Goal: Task Accomplishment & Management: Complete application form

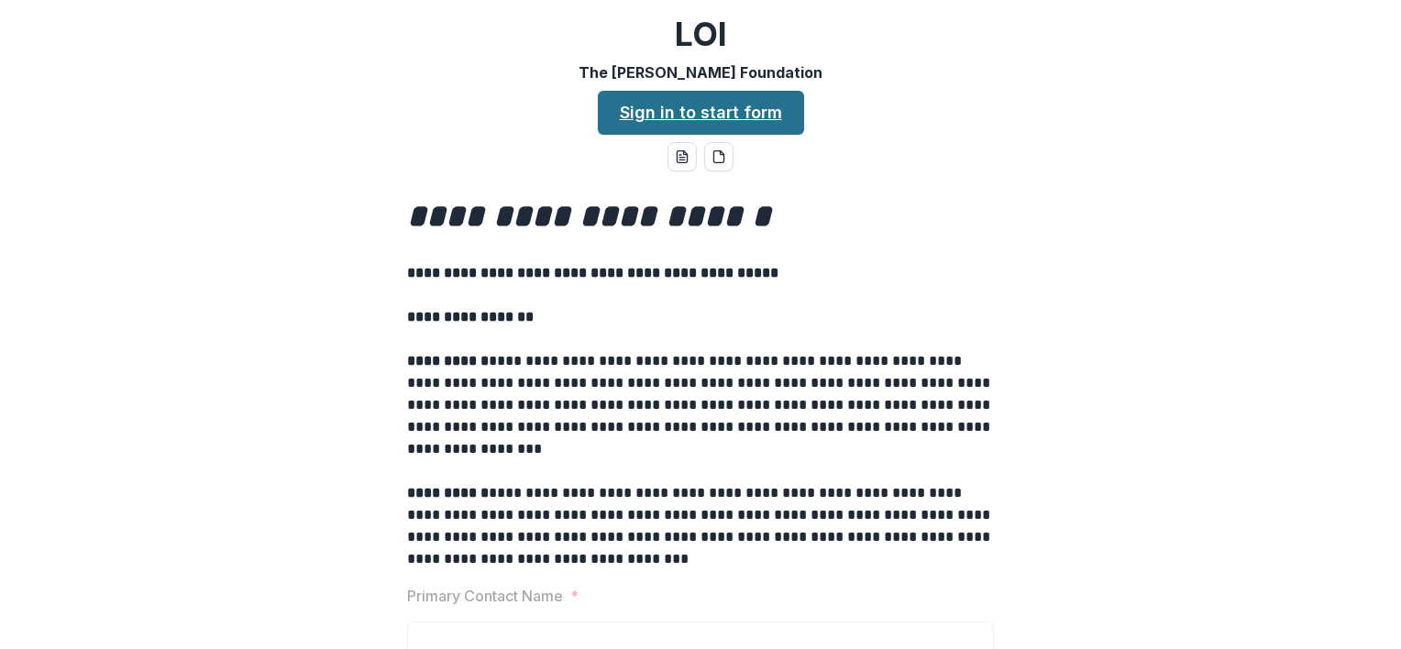
click at [675, 116] on link "Sign in to start form" at bounding box center [701, 113] width 206 height 44
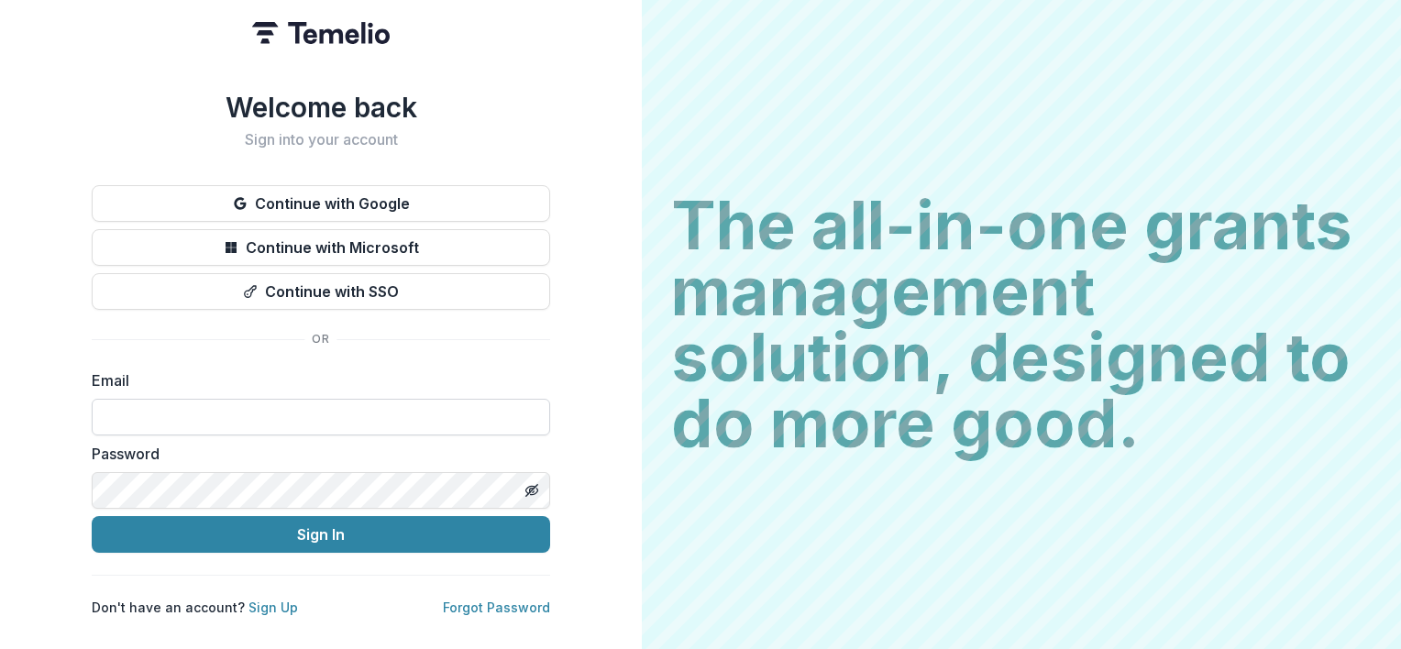
click at [304, 401] on input at bounding box center [321, 417] width 458 height 37
type input "**********"
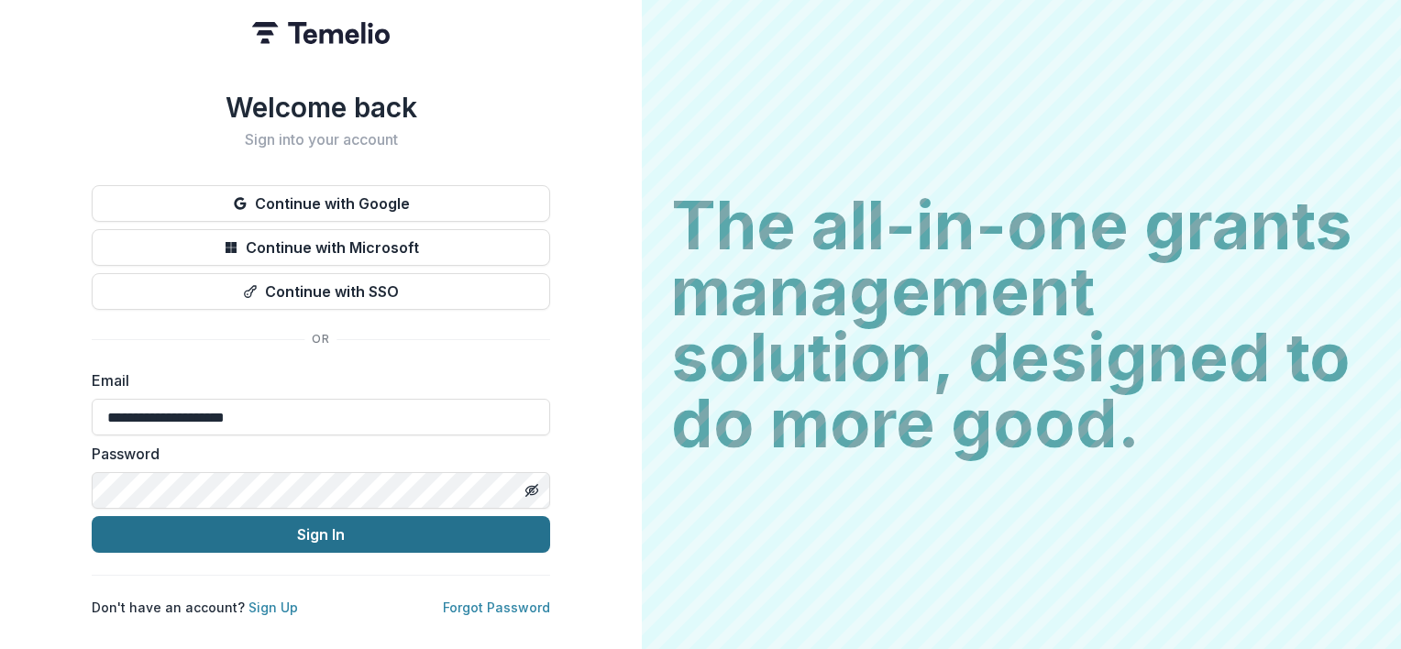
click at [246, 541] on button "Sign In" at bounding box center [321, 534] width 458 height 37
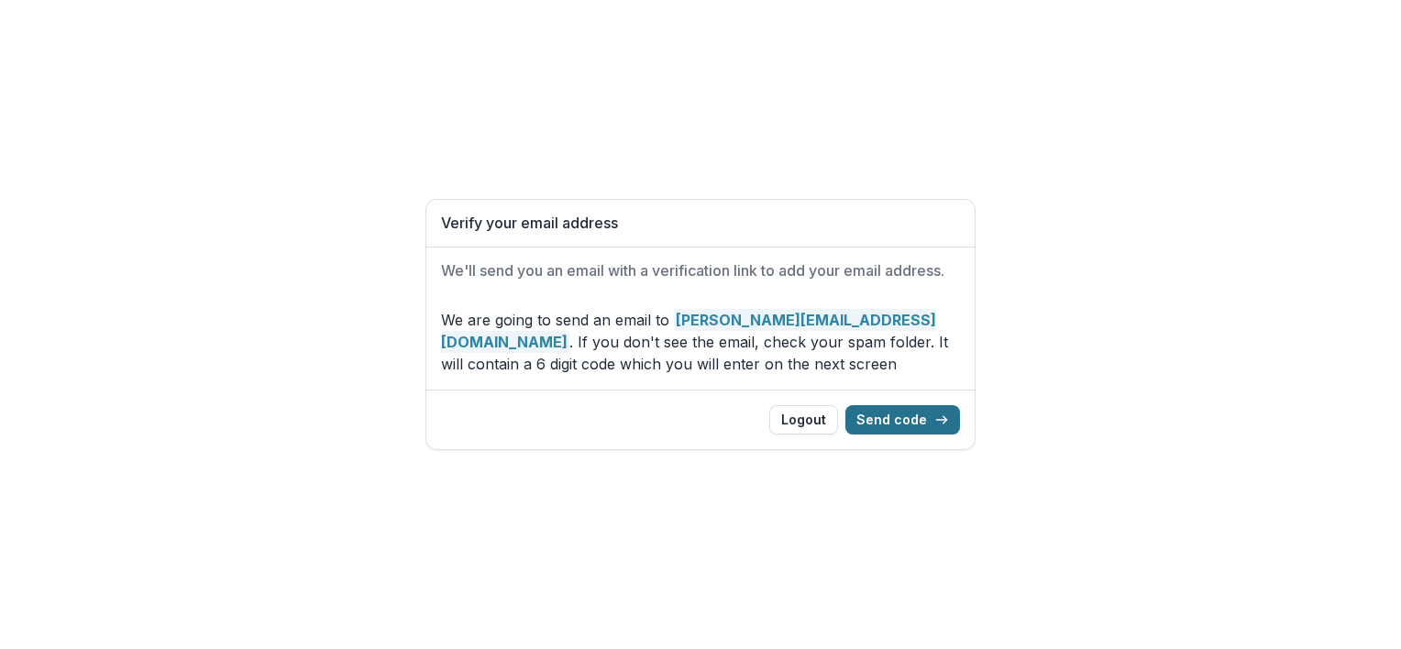
click at [903, 421] on button "Send code" at bounding box center [902, 419] width 115 height 29
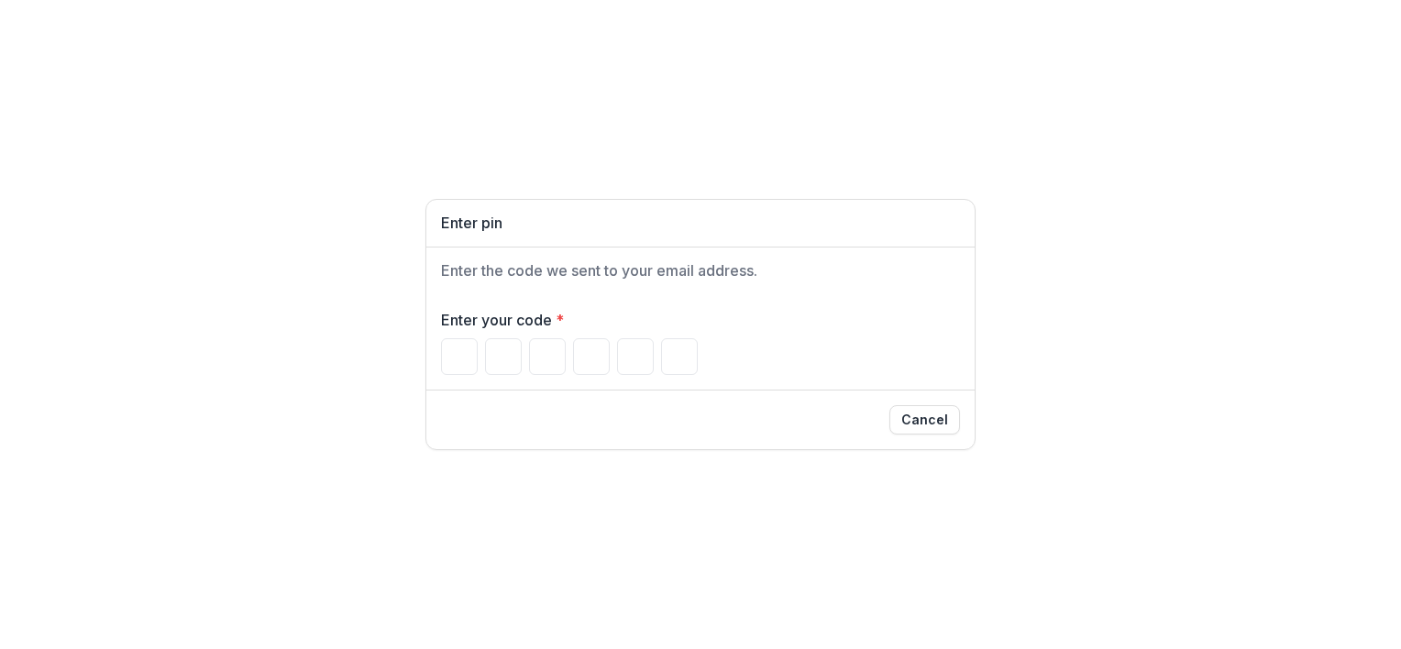
type input "*"
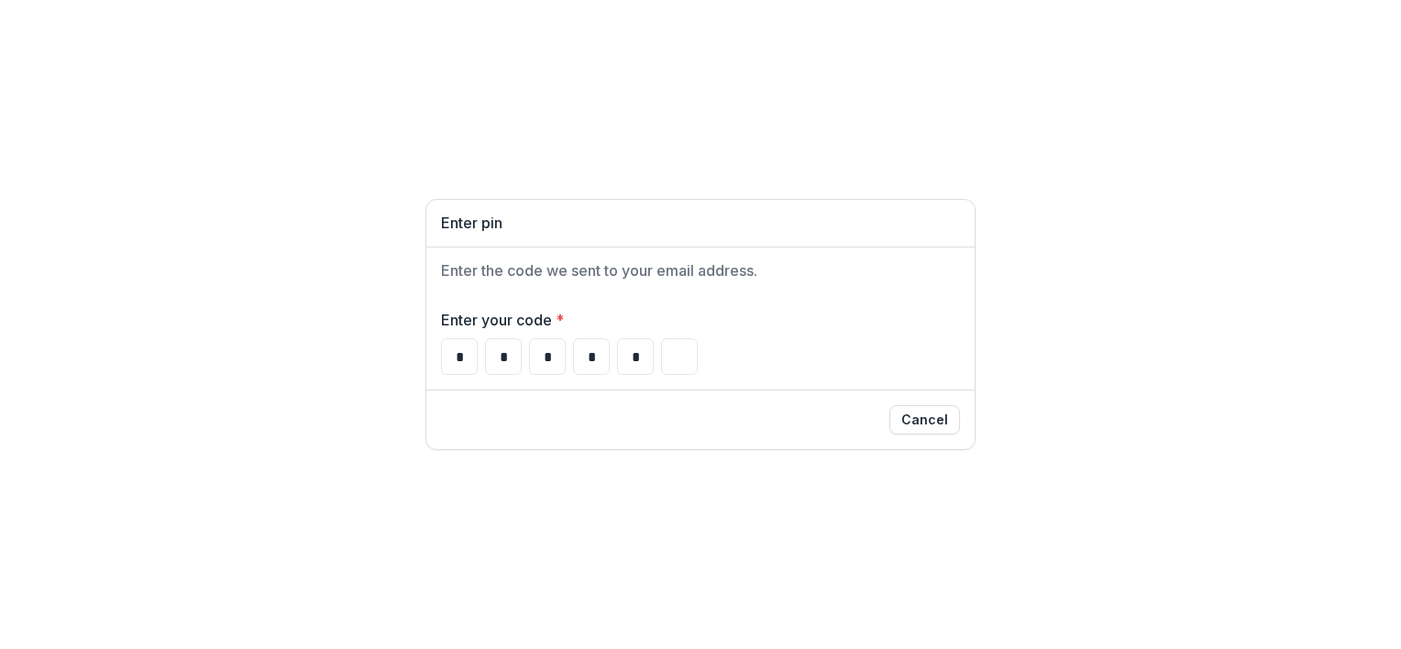
type input "*"
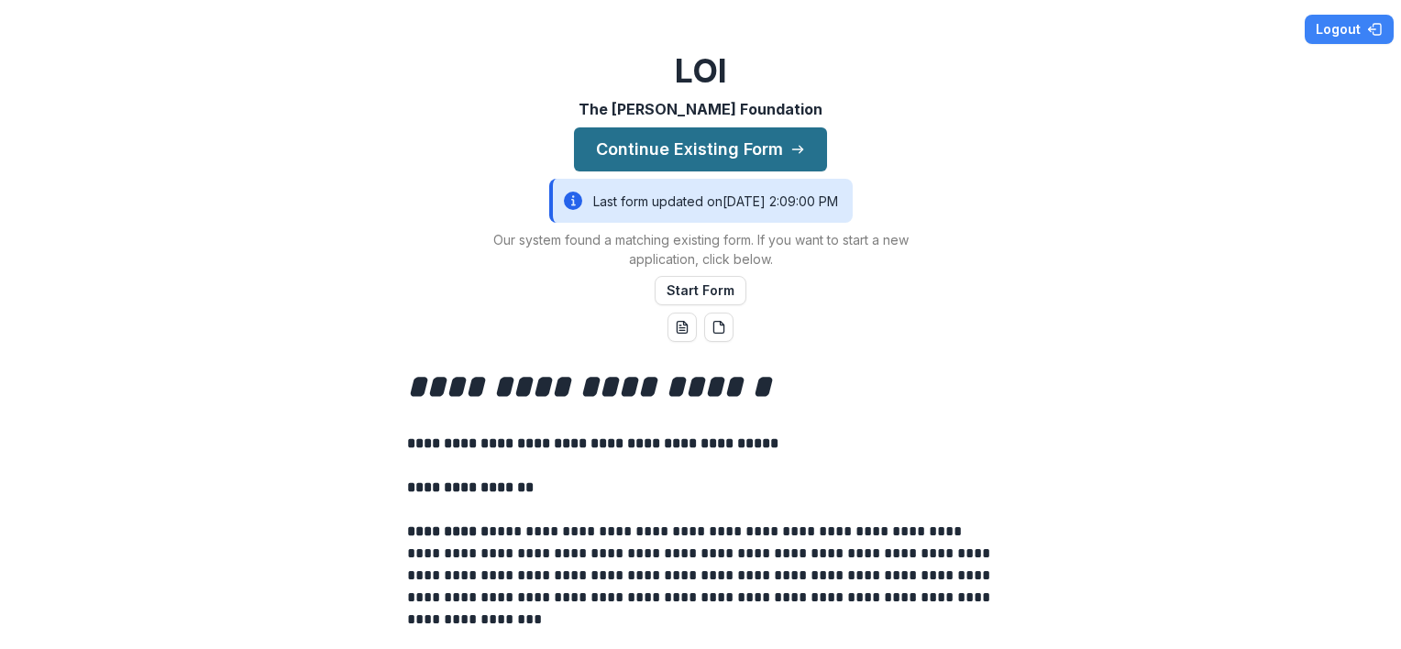
click at [719, 149] on button "Continue Existing Form" at bounding box center [700, 149] width 253 height 44
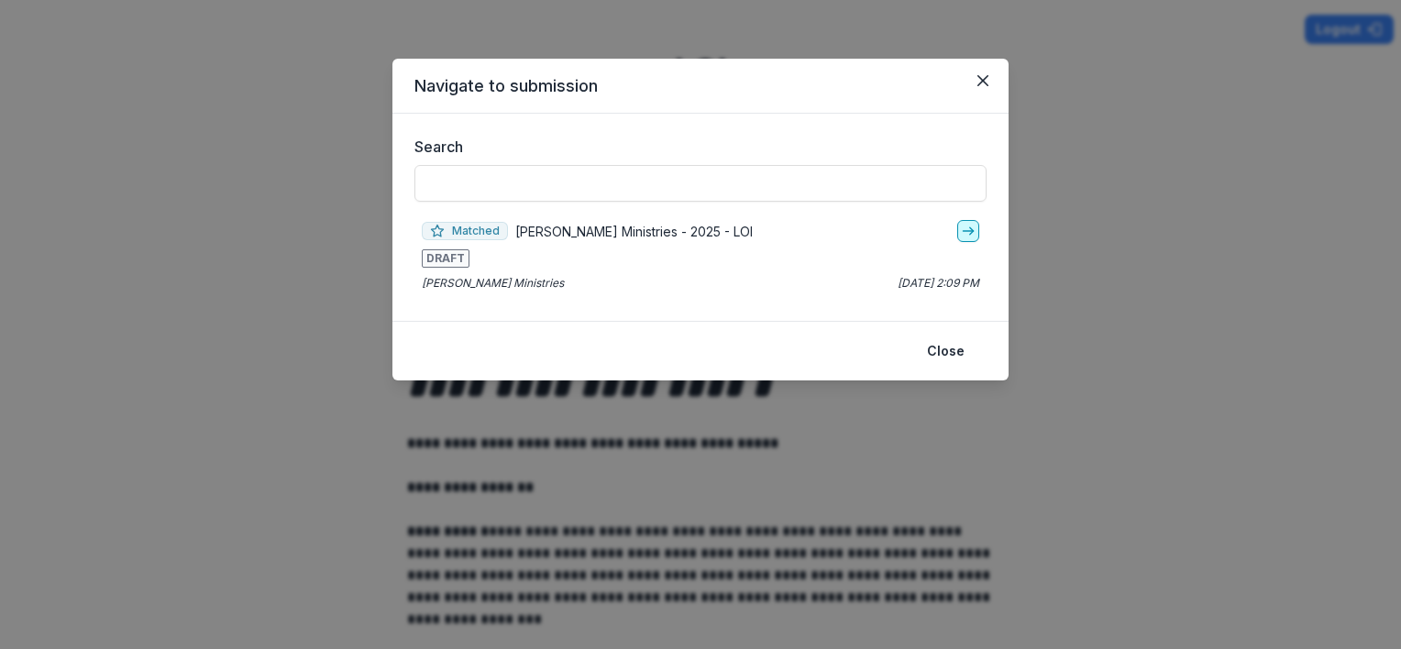
click at [965, 227] on icon "go-to" at bounding box center [968, 231] width 15 height 15
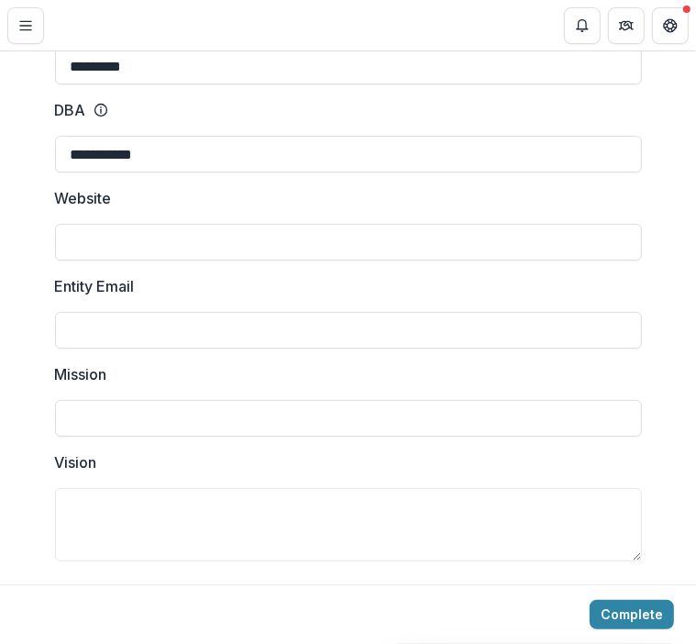
scroll to position [275, 0]
click at [133, 239] on input "Website" at bounding box center [348, 240] width 587 height 37
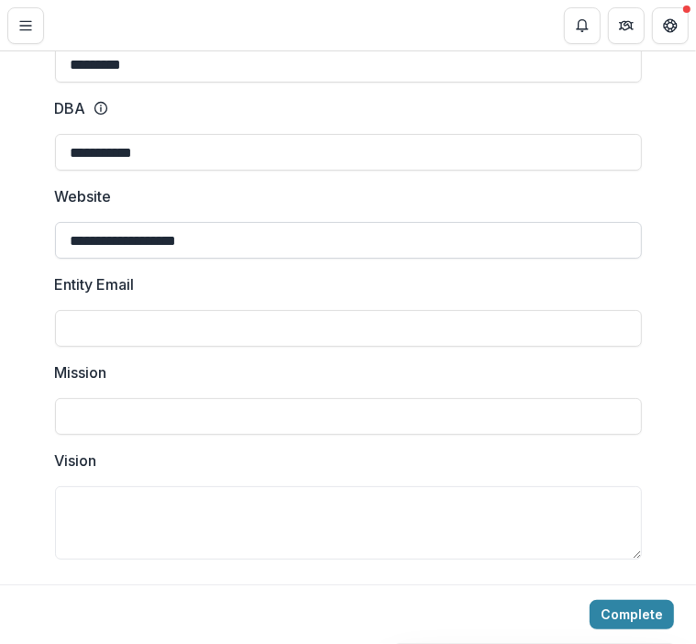
type input "**********"
click at [83, 415] on input "Mission" at bounding box center [348, 416] width 587 height 37
paste input "**********"
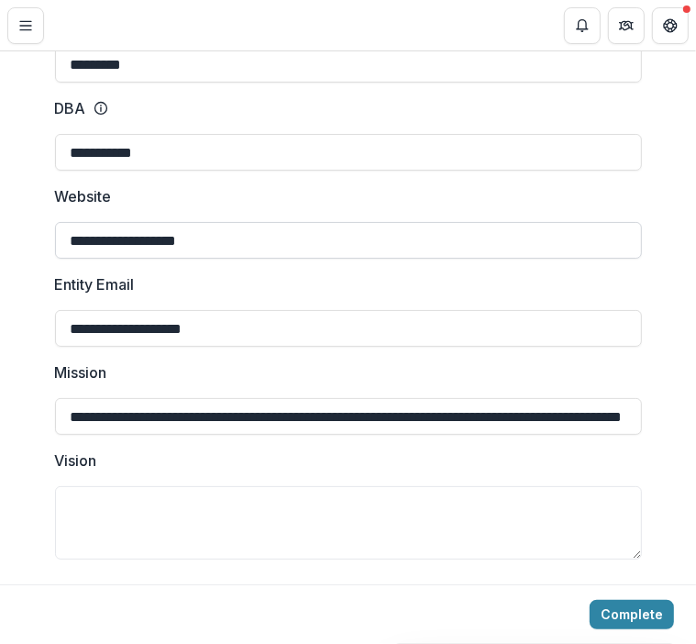
scroll to position [0, 127]
click at [65, 412] on input "**********" at bounding box center [348, 416] width 587 height 37
type input "**********"
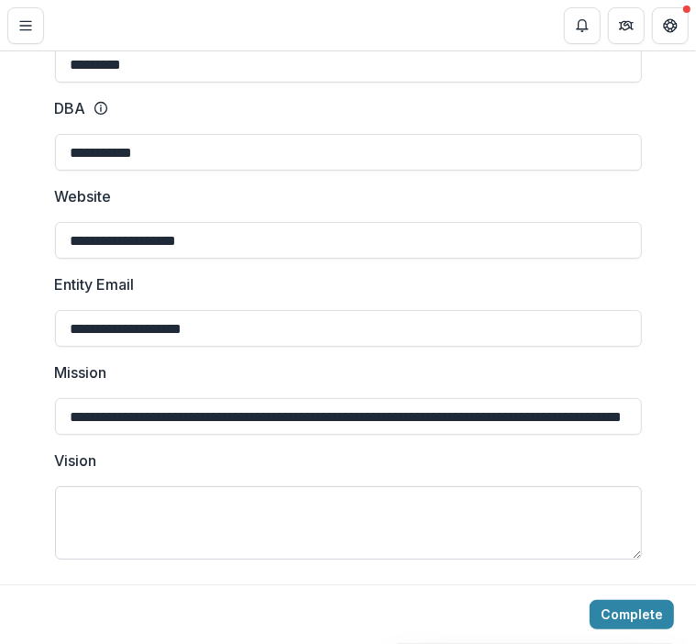
click at [73, 502] on textarea "Vision" at bounding box center [348, 522] width 587 height 73
paste textarea "**********"
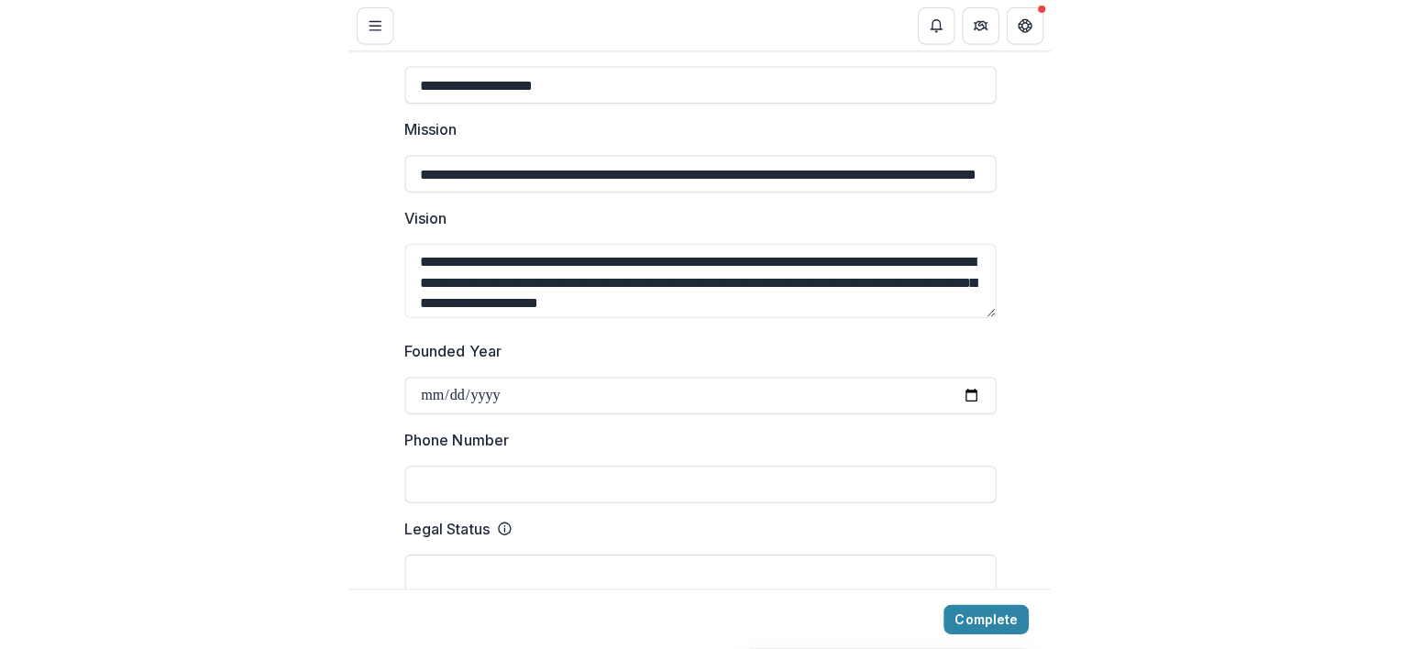
scroll to position [550, 0]
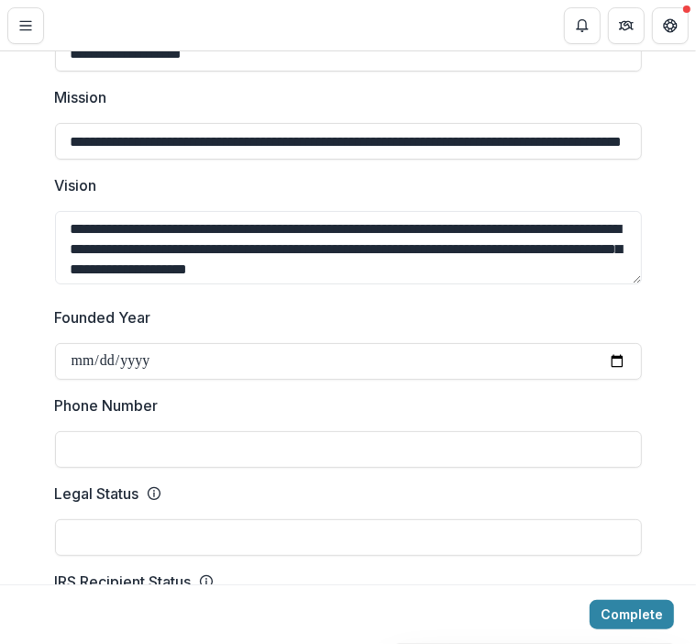
type textarea "**********"
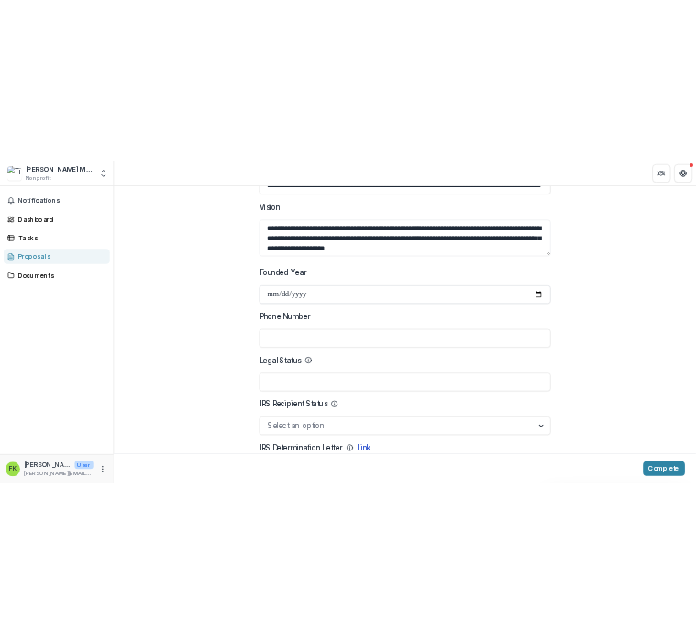
scroll to position [734, 0]
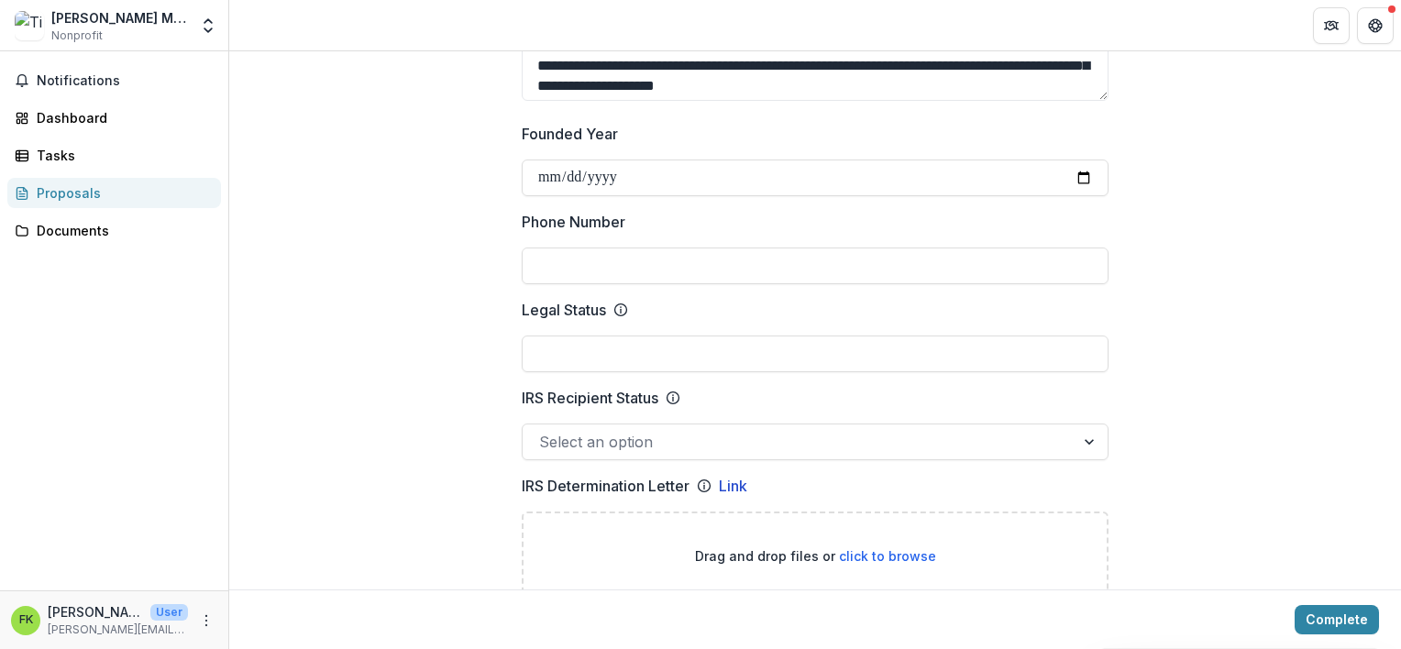
click at [620, 248] on input "Phone Number" at bounding box center [815, 266] width 587 height 37
type input "**********"
click at [595, 343] on input "Legal Status" at bounding box center [815, 354] width 587 height 37
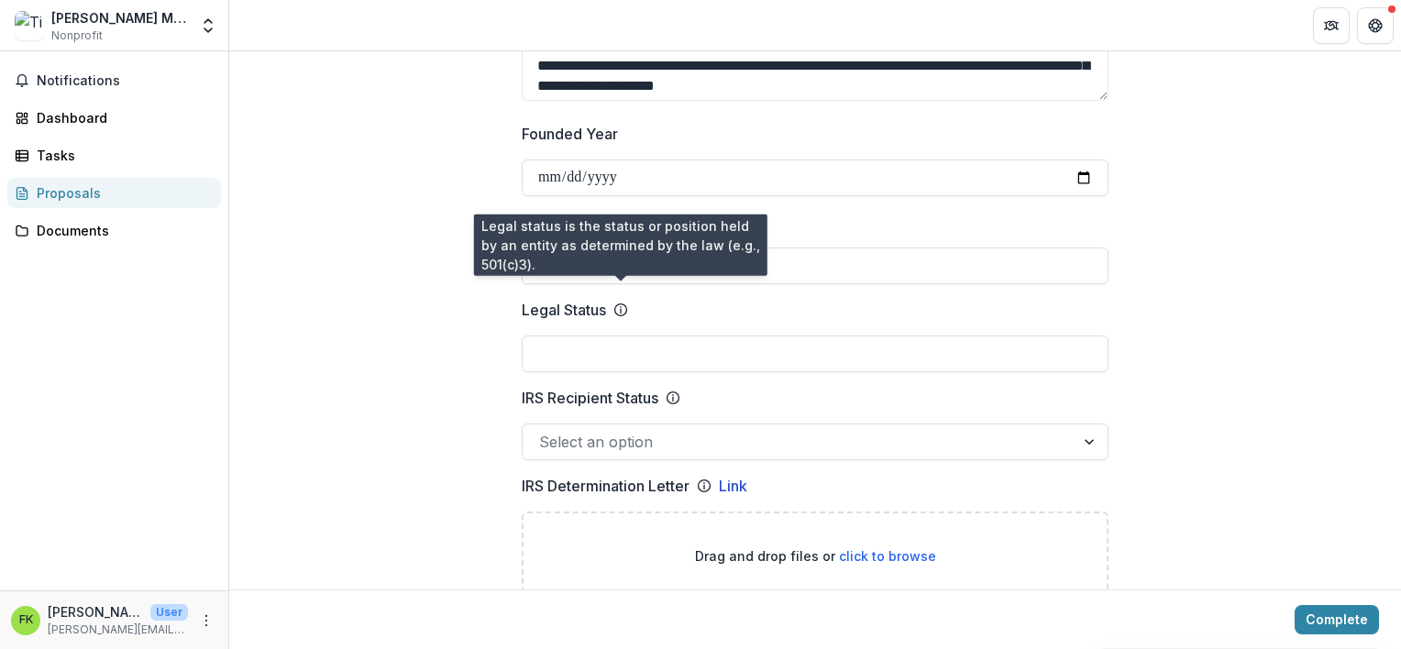
click at [624, 303] on icon at bounding box center [620, 310] width 15 height 15
click at [624, 336] on input "Legal Status" at bounding box center [815, 354] width 587 height 37
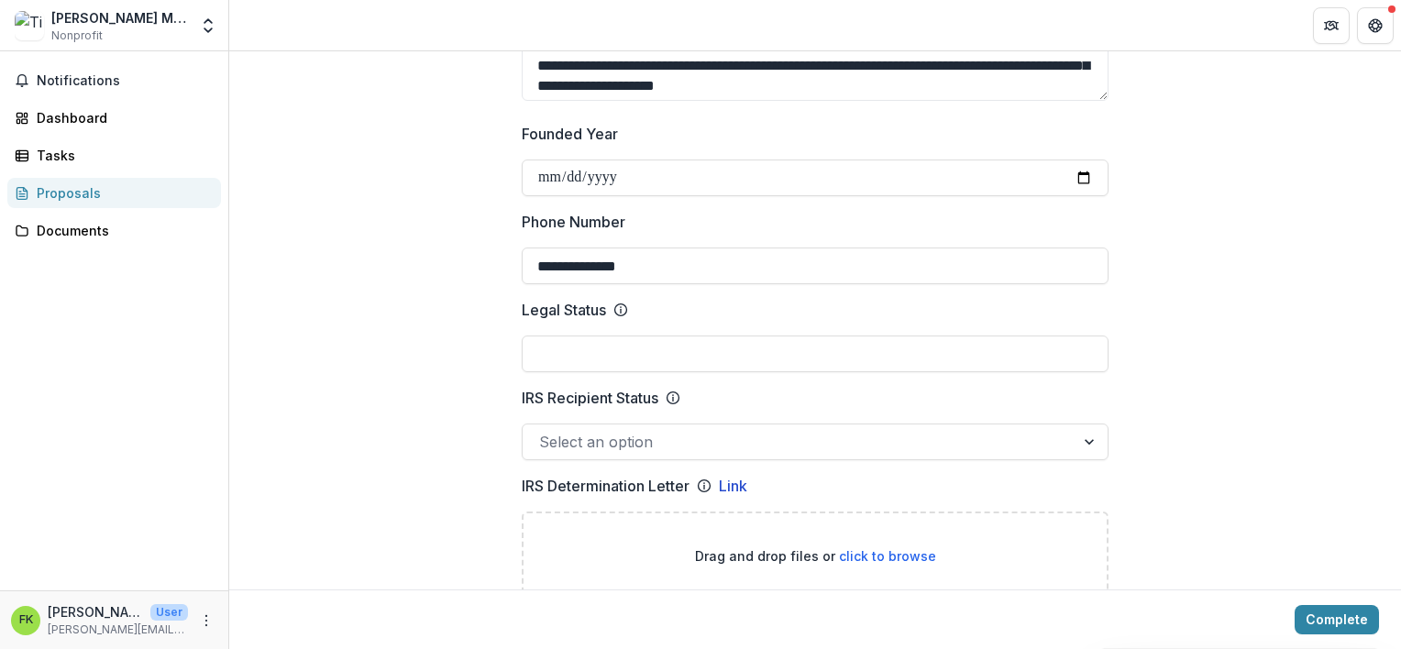
click at [624, 303] on icon at bounding box center [620, 310] width 15 height 15
click at [624, 336] on input "Legal Status" at bounding box center [815, 354] width 587 height 37
click at [581, 299] on p "Legal Status" at bounding box center [564, 310] width 84 height 22
click at [581, 336] on input "Legal Status" at bounding box center [815, 354] width 587 height 37
click at [575, 336] on input "Legal Status" at bounding box center [815, 354] width 587 height 37
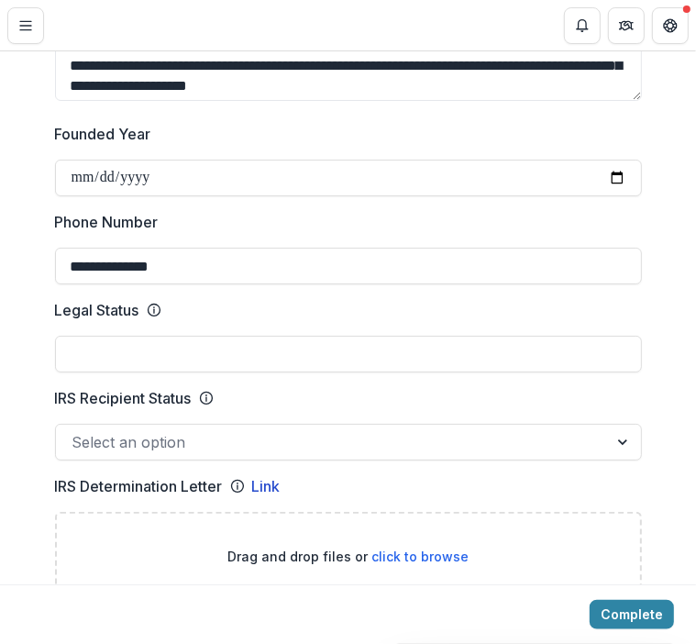
scroll to position [752, 0]
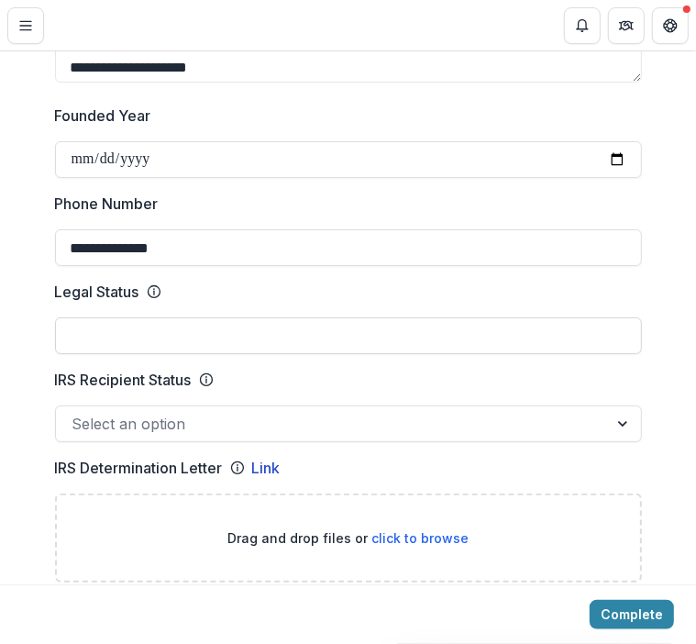
click at [117, 335] on input "Legal Status" at bounding box center [348, 335] width 587 height 37
type input "**********"
click at [623, 421] on div at bounding box center [624, 423] width 33 height 35
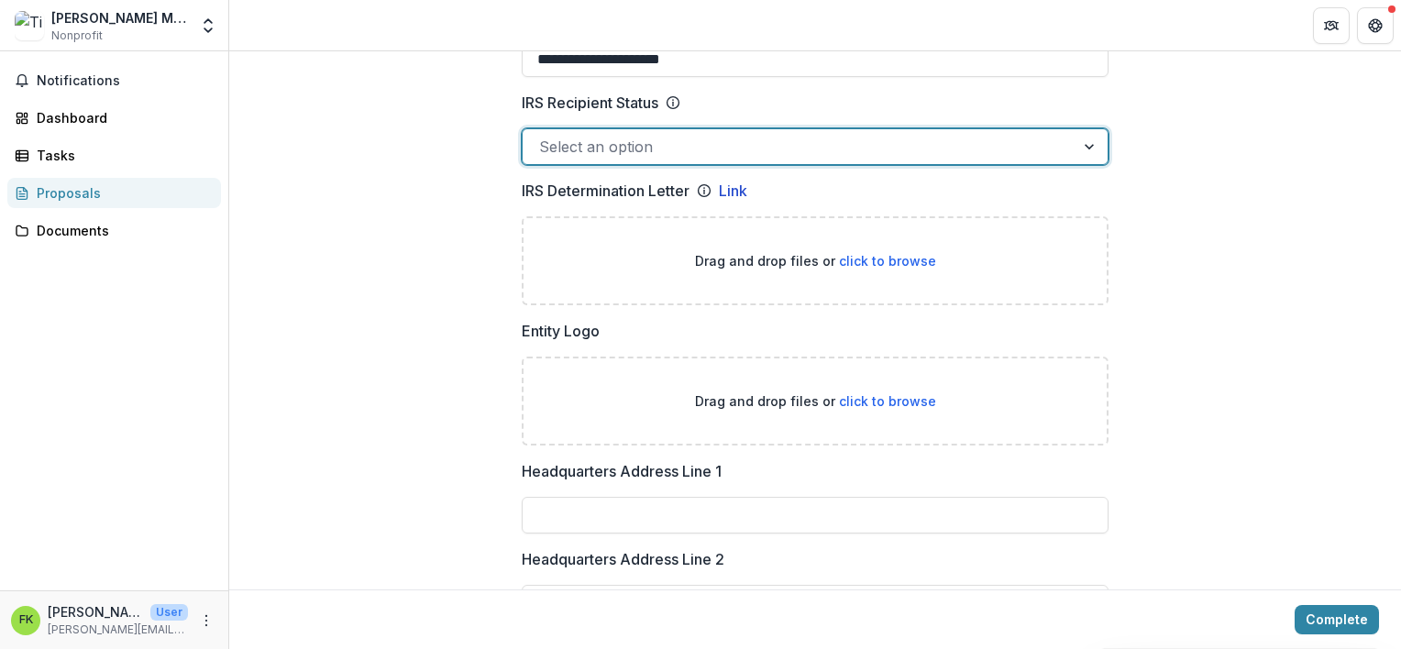
scroll to position [1010, 0]
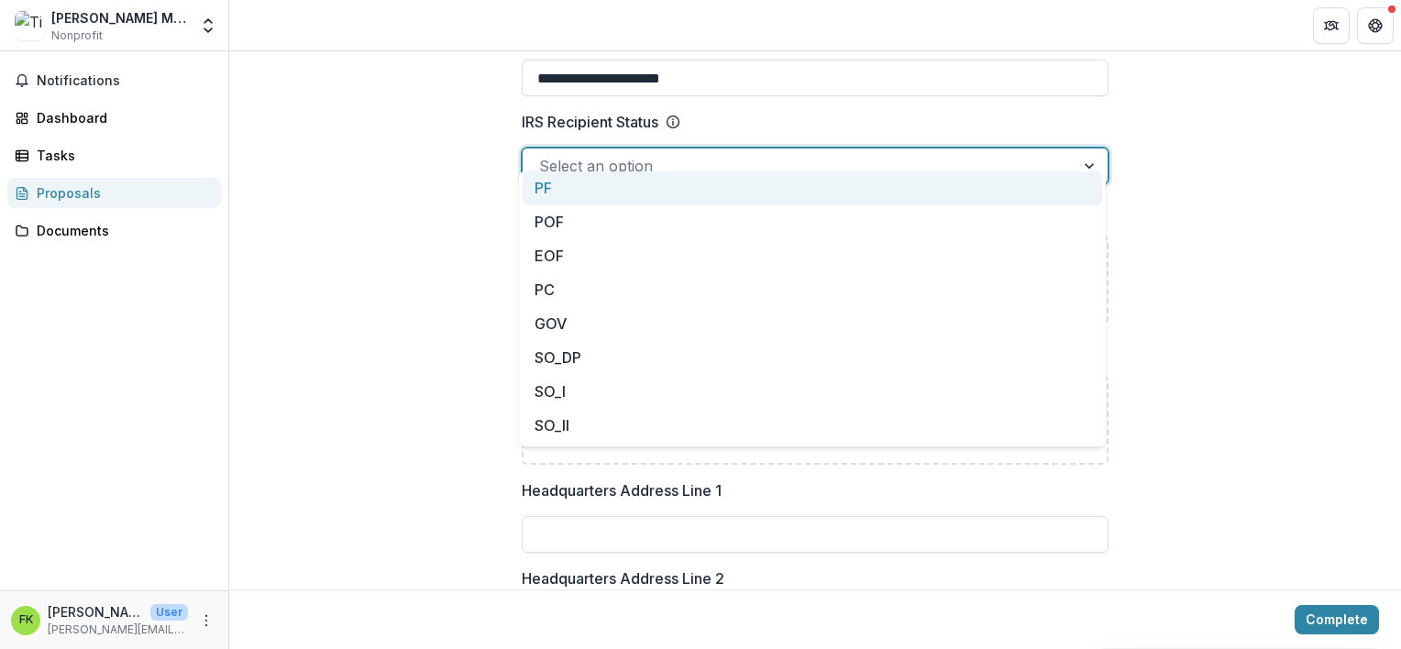
click at [818, 153] on div at bounding box center [798, 166] width 519 height 26
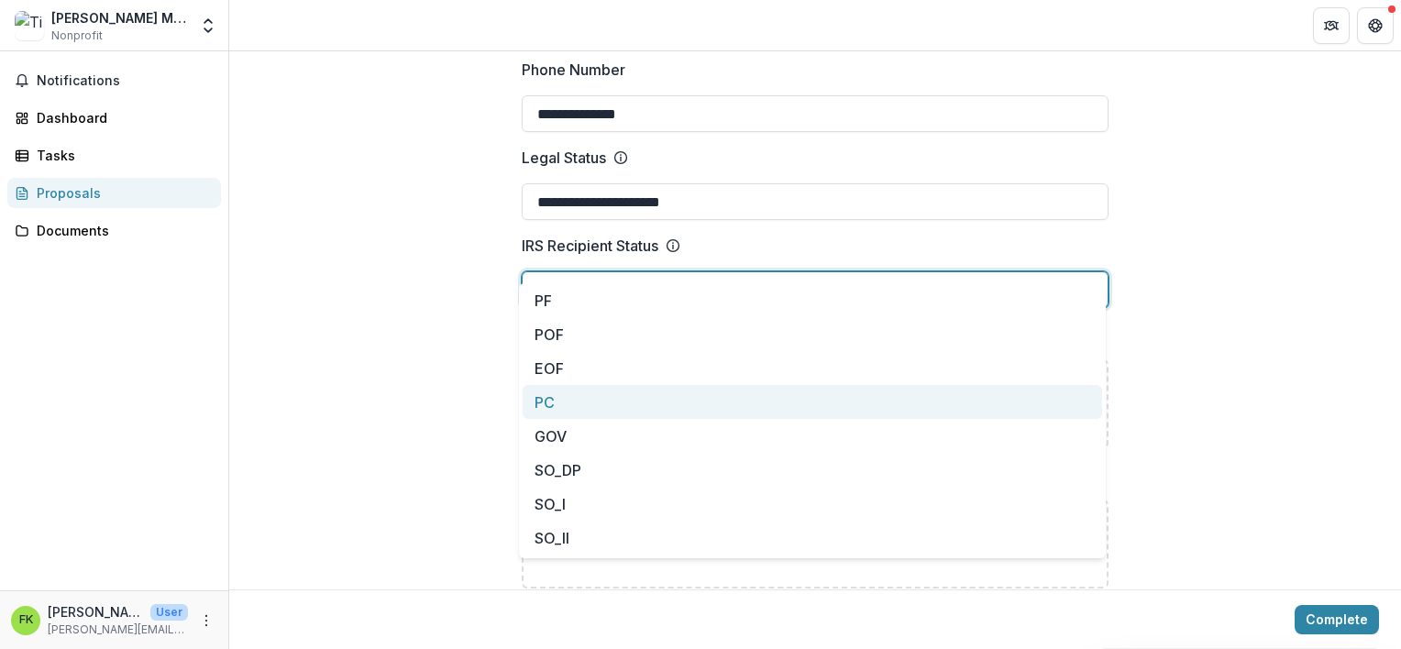
scroll to position [918, 0]
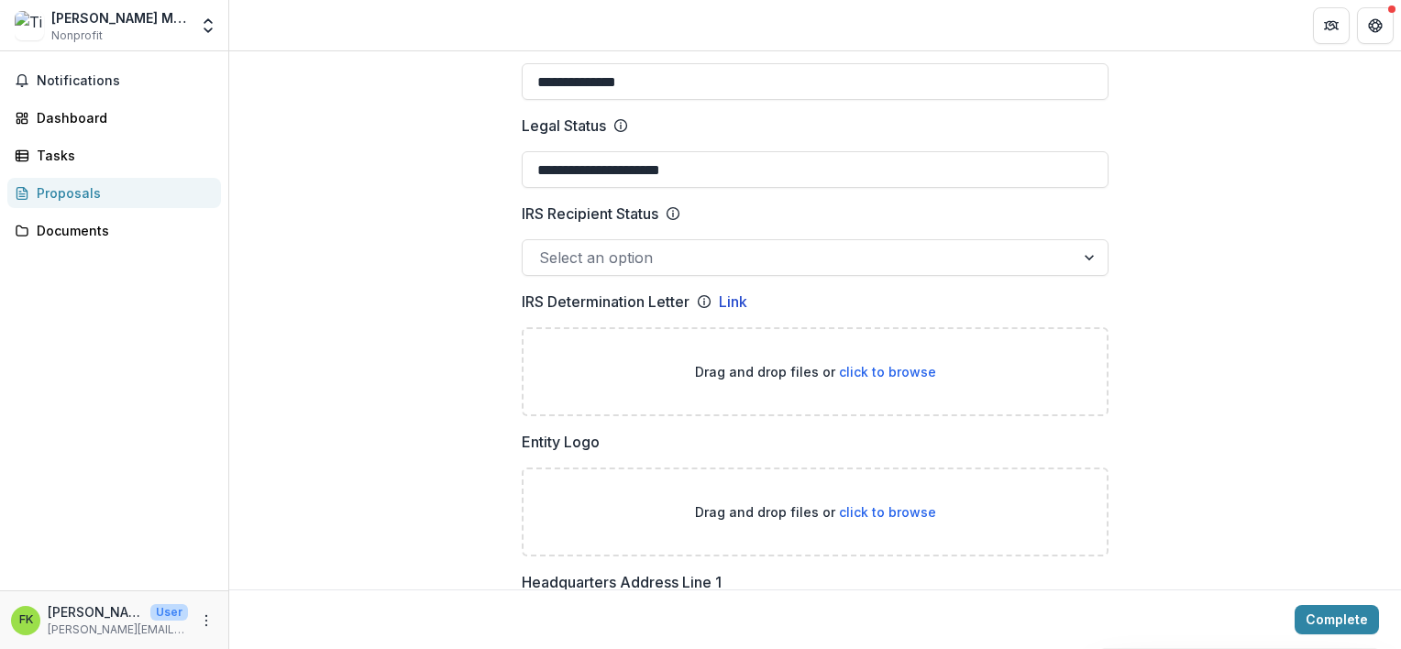
click at [1094, 240] on div at bounding box center [1091, 257] width 33 height 35
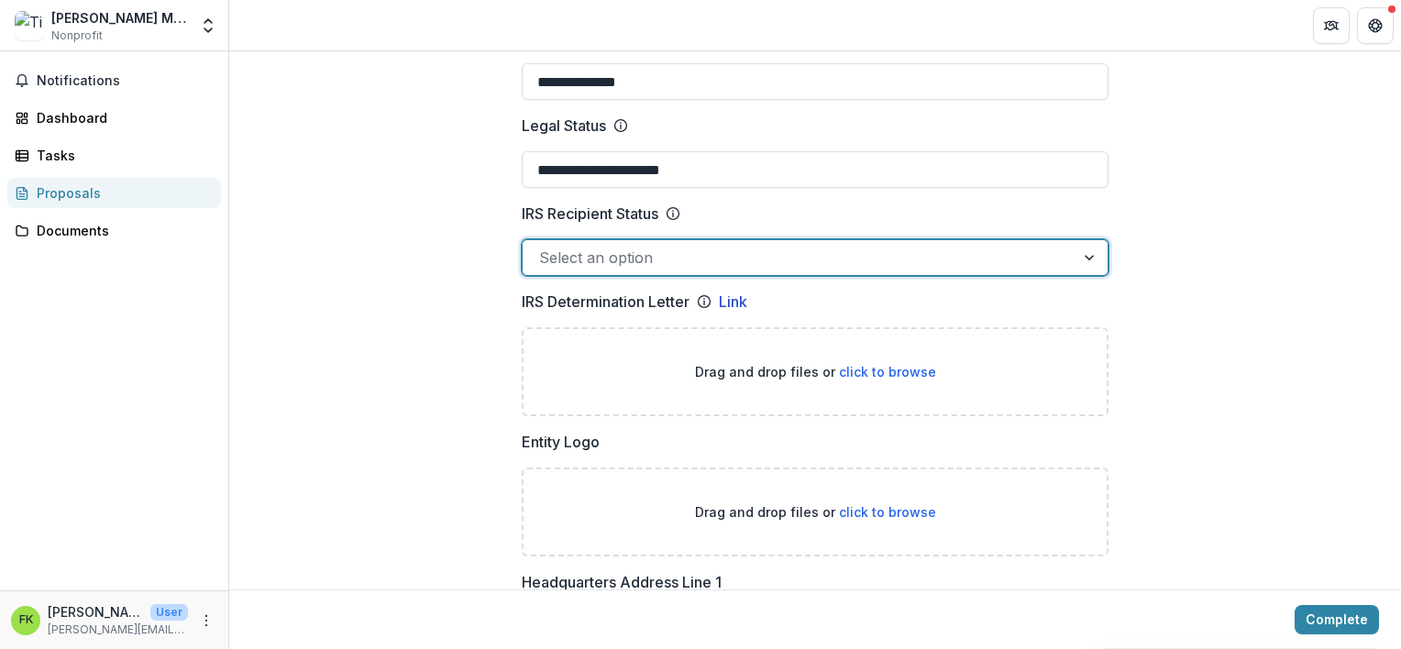
click at [1086, 240] on div at bounding box center [1091, 257] width 33 height 35
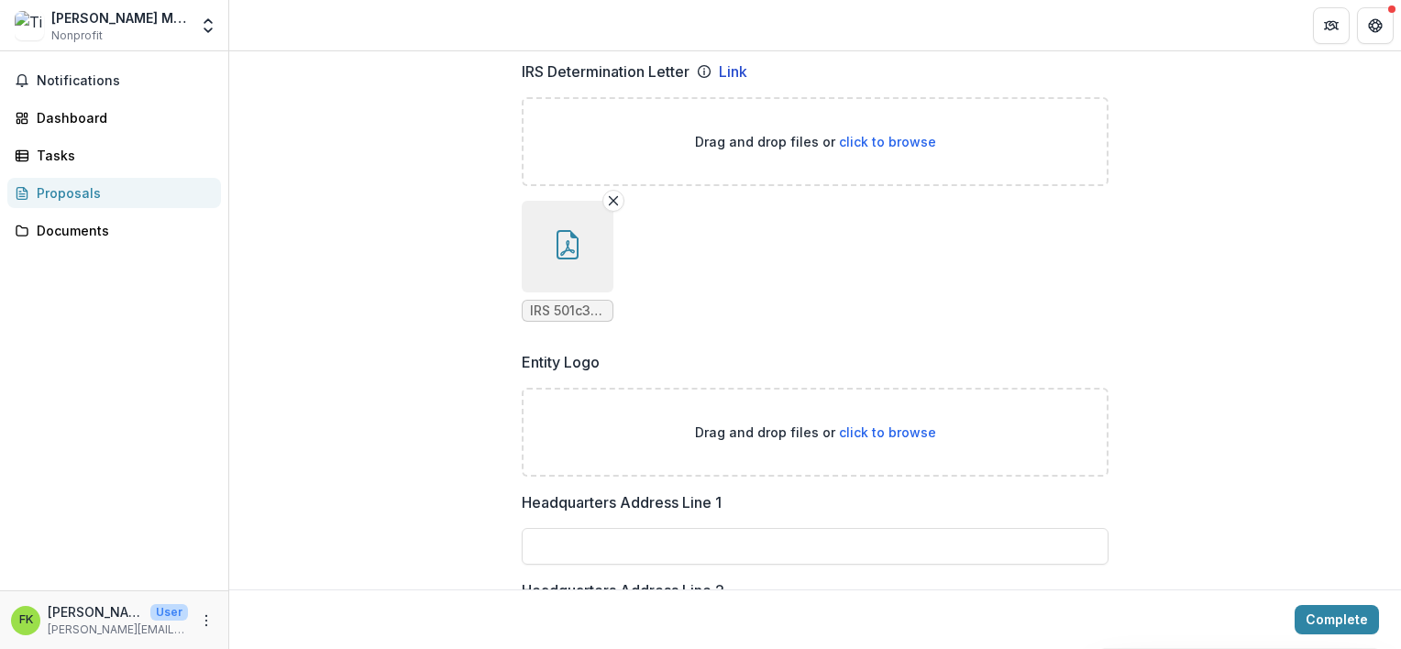
scroll to position [1193, 0]
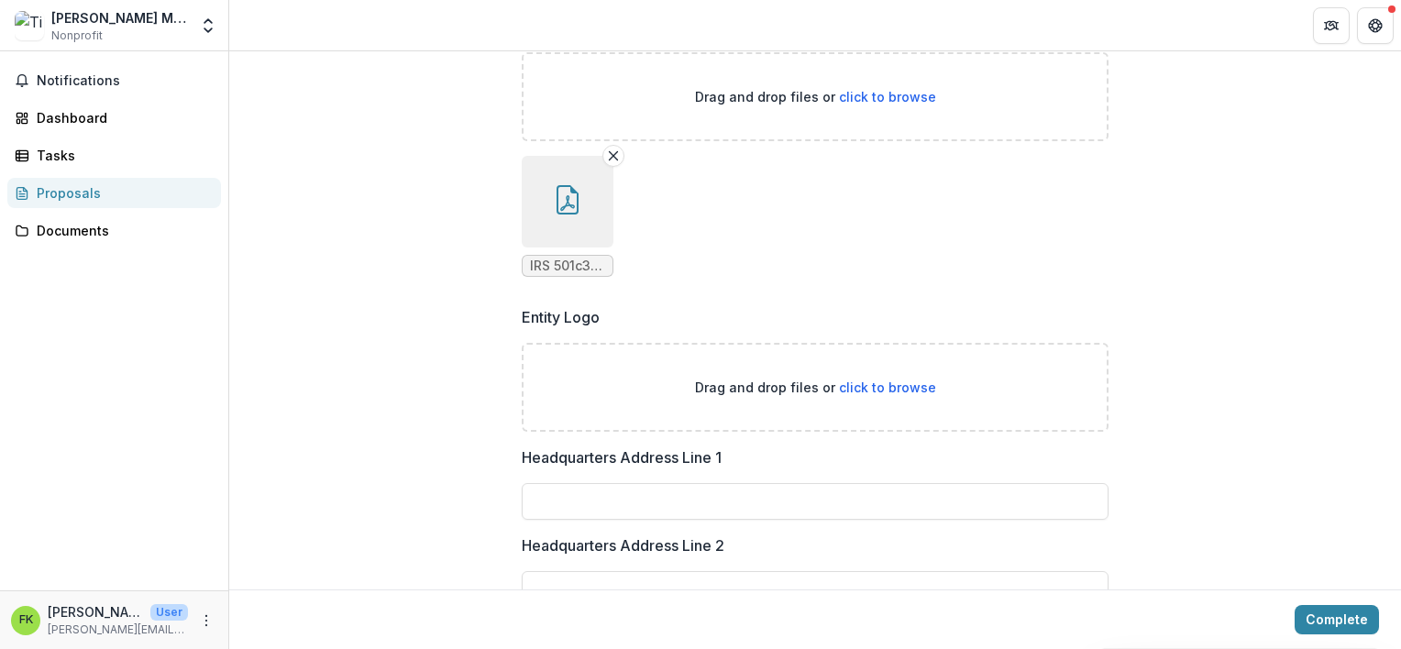
click at [874, 380] on span "click to browse" at bounding box center [887, 388] width 97 height 16
type input "**********"
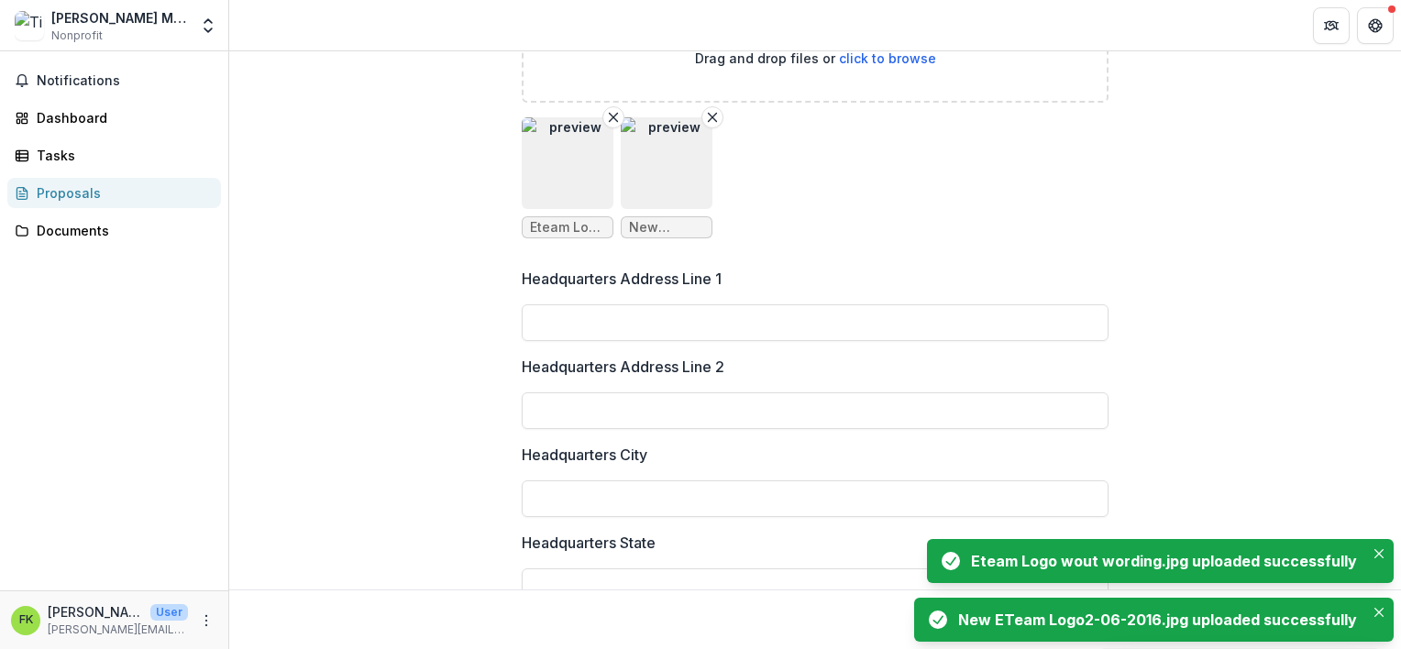
scroll to position [1560, 0]
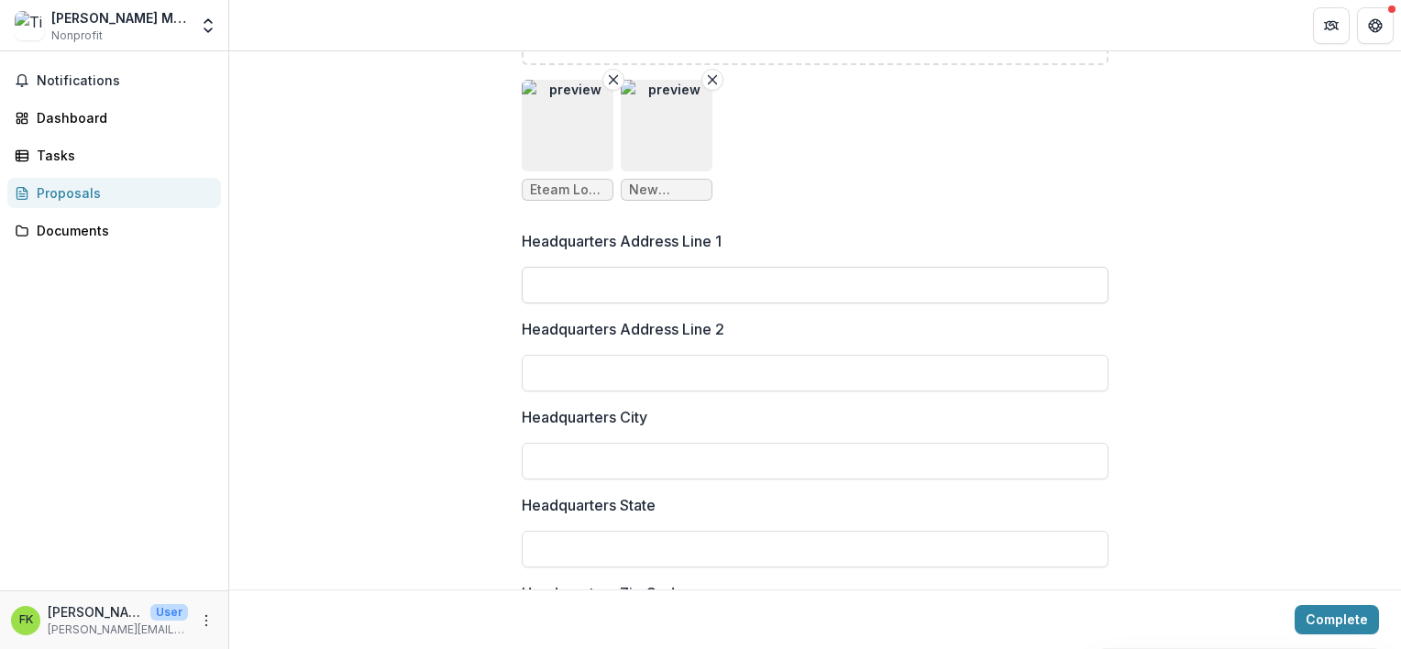
click at [546, 268] on input "Headquarters Address Line 1" at bounding box center [815, 285] width 587 height 37
type input "**********"
type input "*********"
click at [1295, 605] on button "Complete" at bounding box center [1337, 619] width 84 height 29
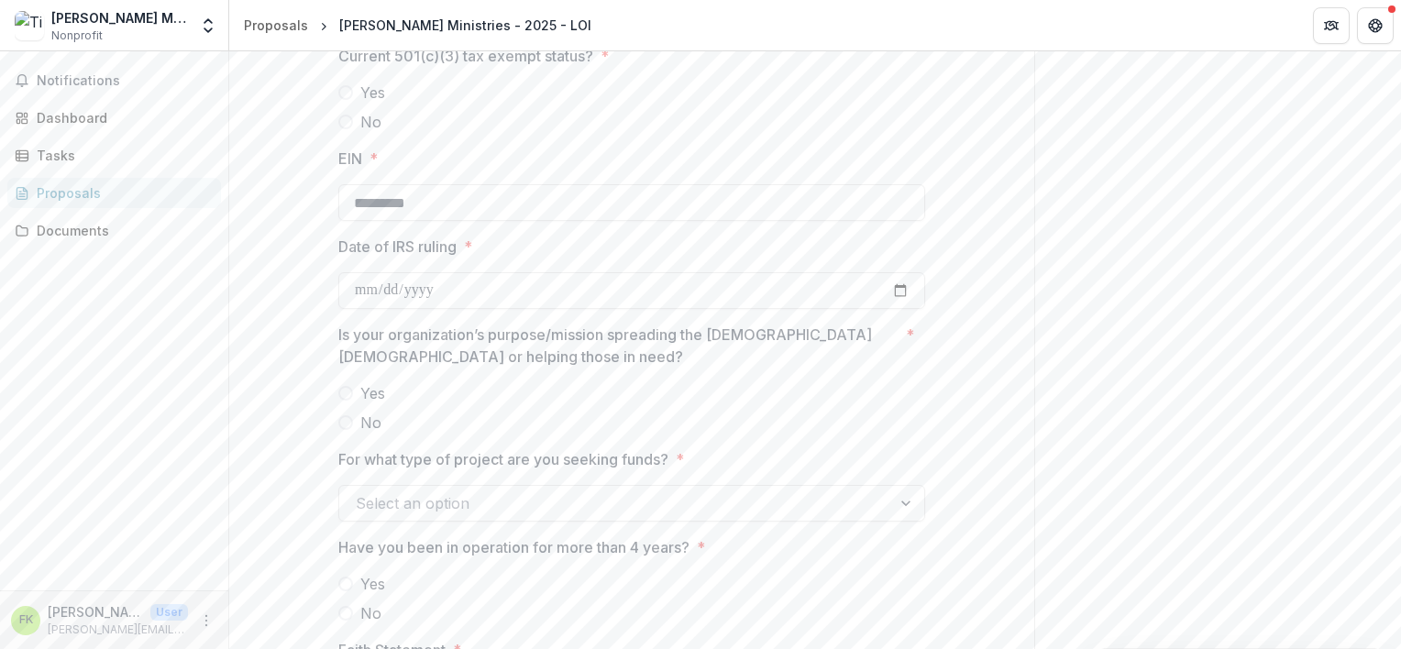
scroll to position [1927, 0]
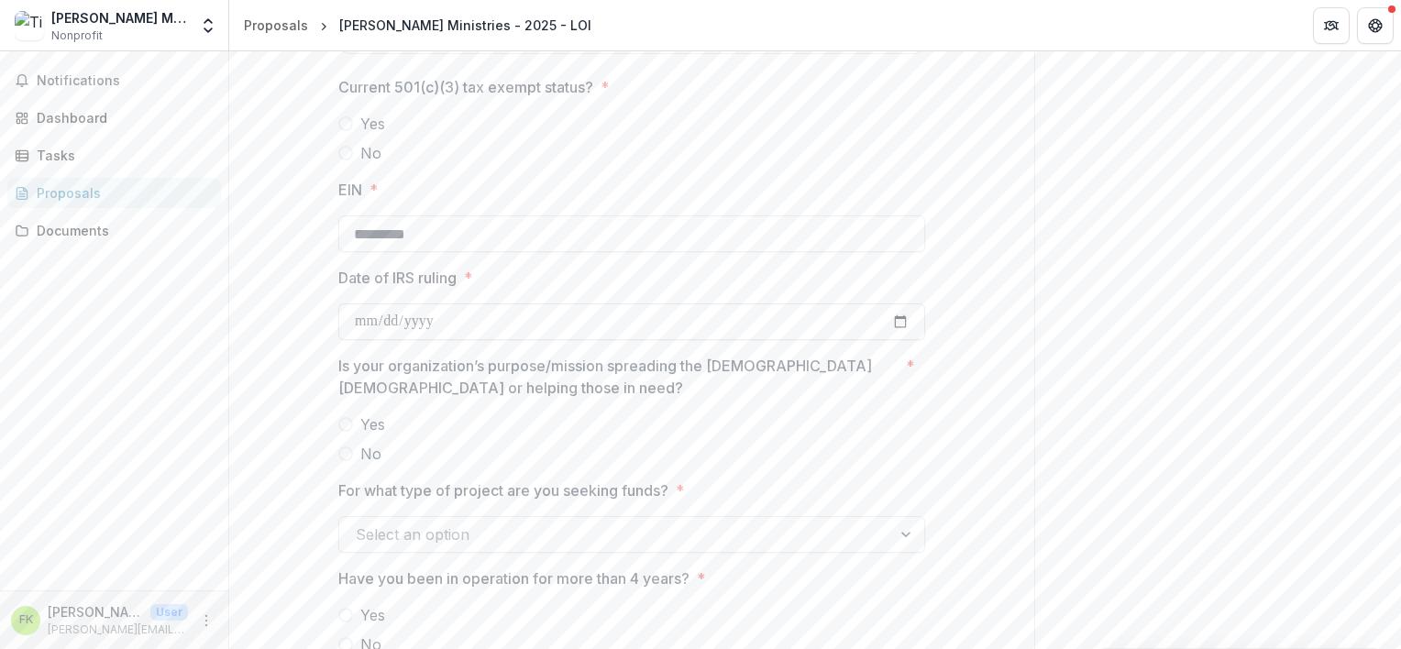
click at [524, 326] on input "Date of IRS ruling *" at bounding box center [631, 322] width 587 height 37
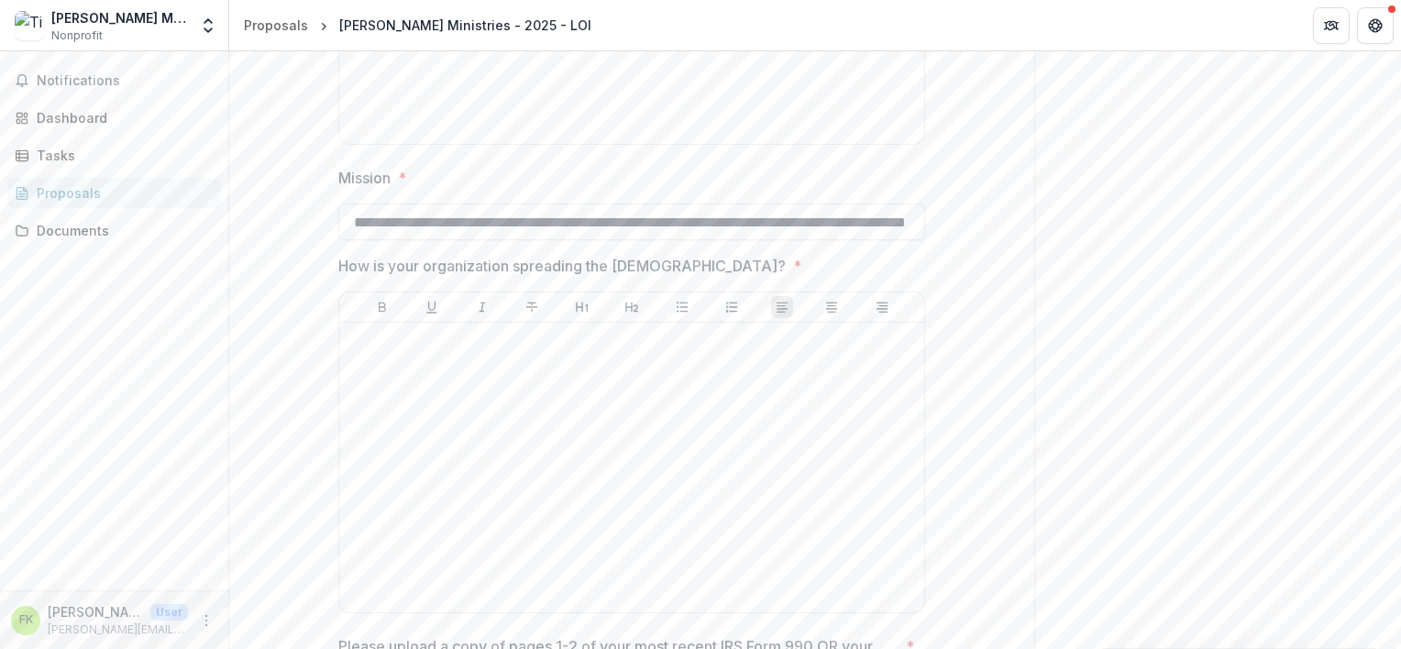
scroll to position [2747, 0]
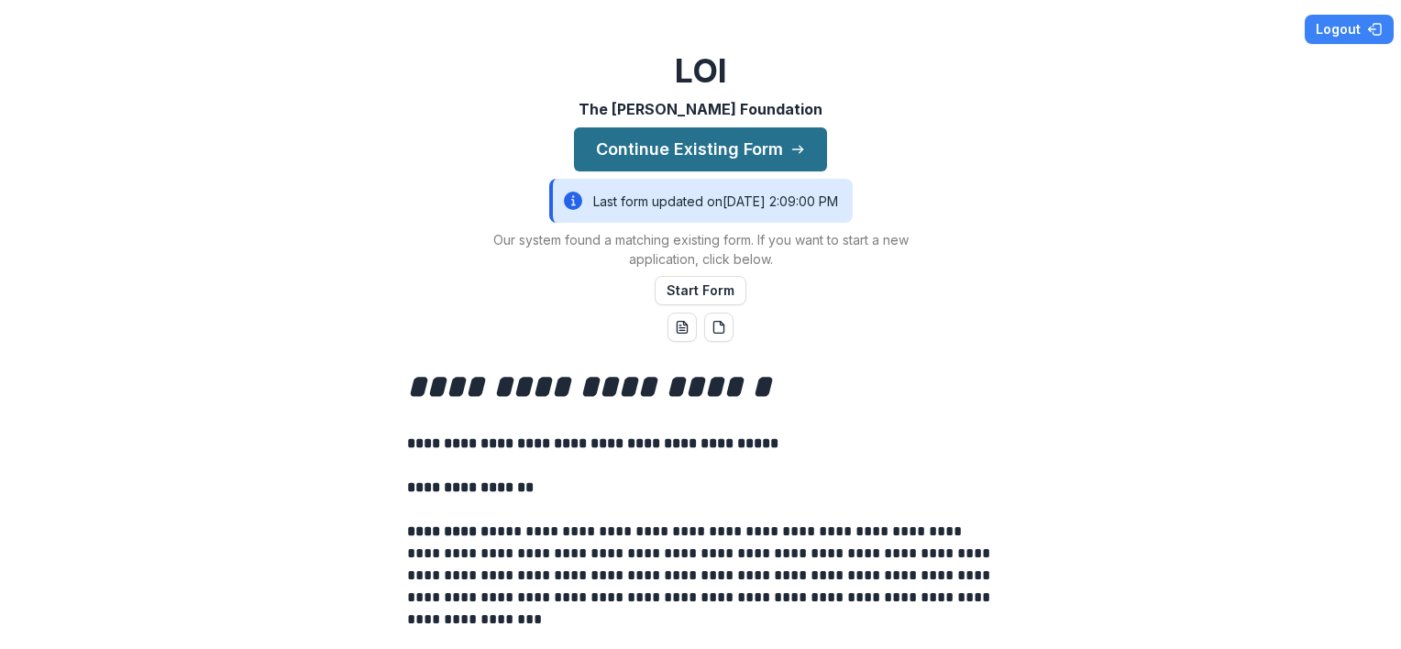
click at [737, 152] on button "Continue Existing Form" at bounding box center [700, 149] width 253 height 44
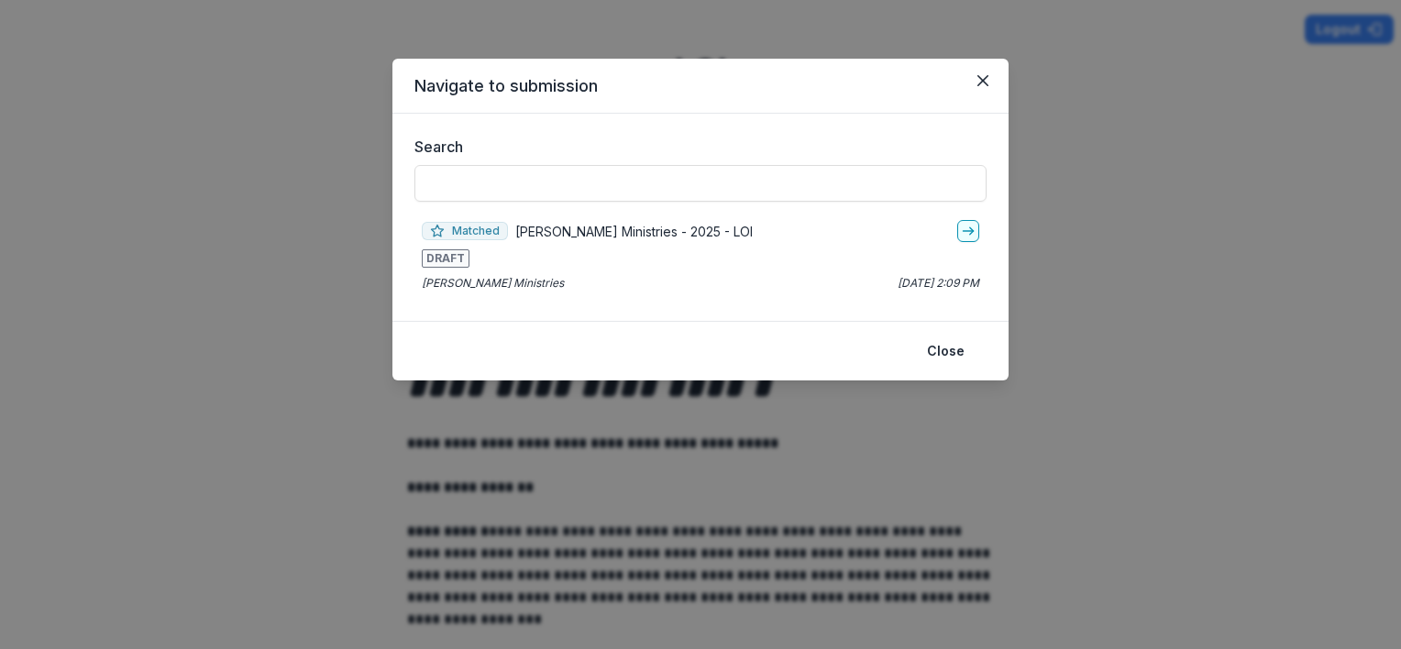
click at [613, 230] on p "[PERSON_NAME] Ministries - 2025 - LOI" at bounding box center [633, 231] width 237 height 19
click at [964, 232] on icon "go-to" at bounding box center [968, 231] width 15 height 15
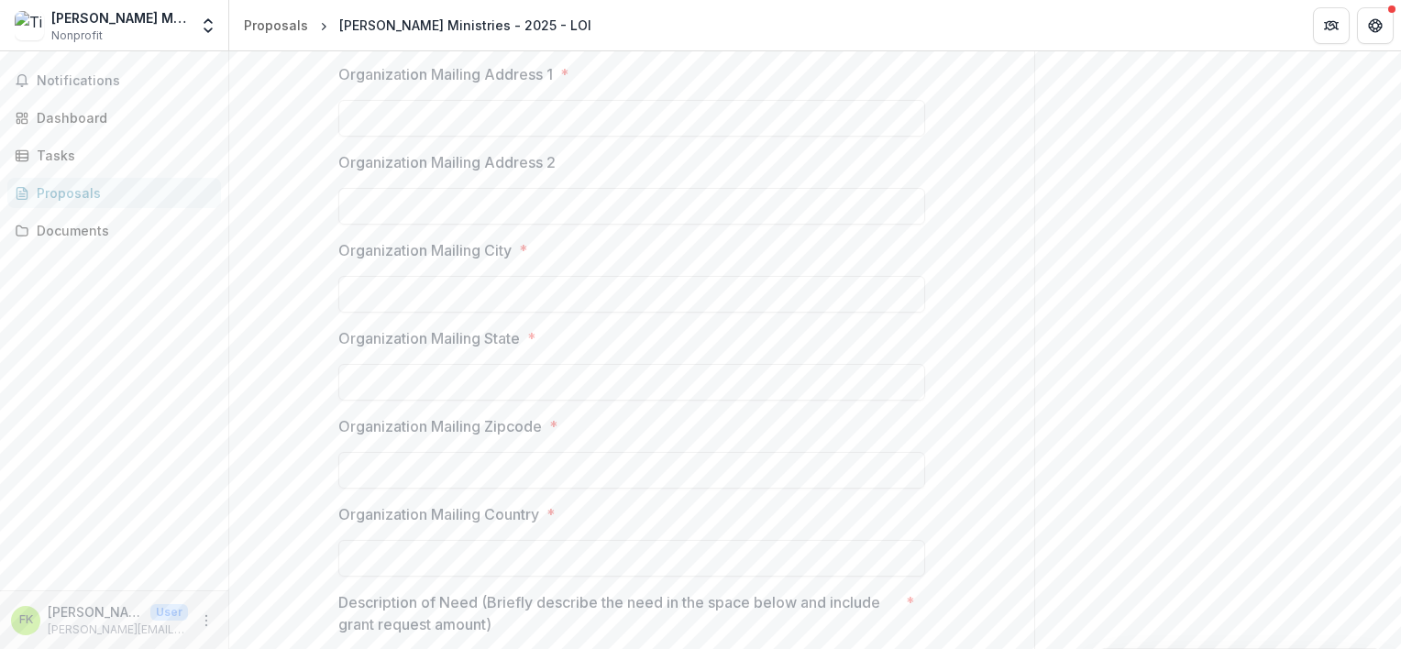
scroll to position [917, 0]
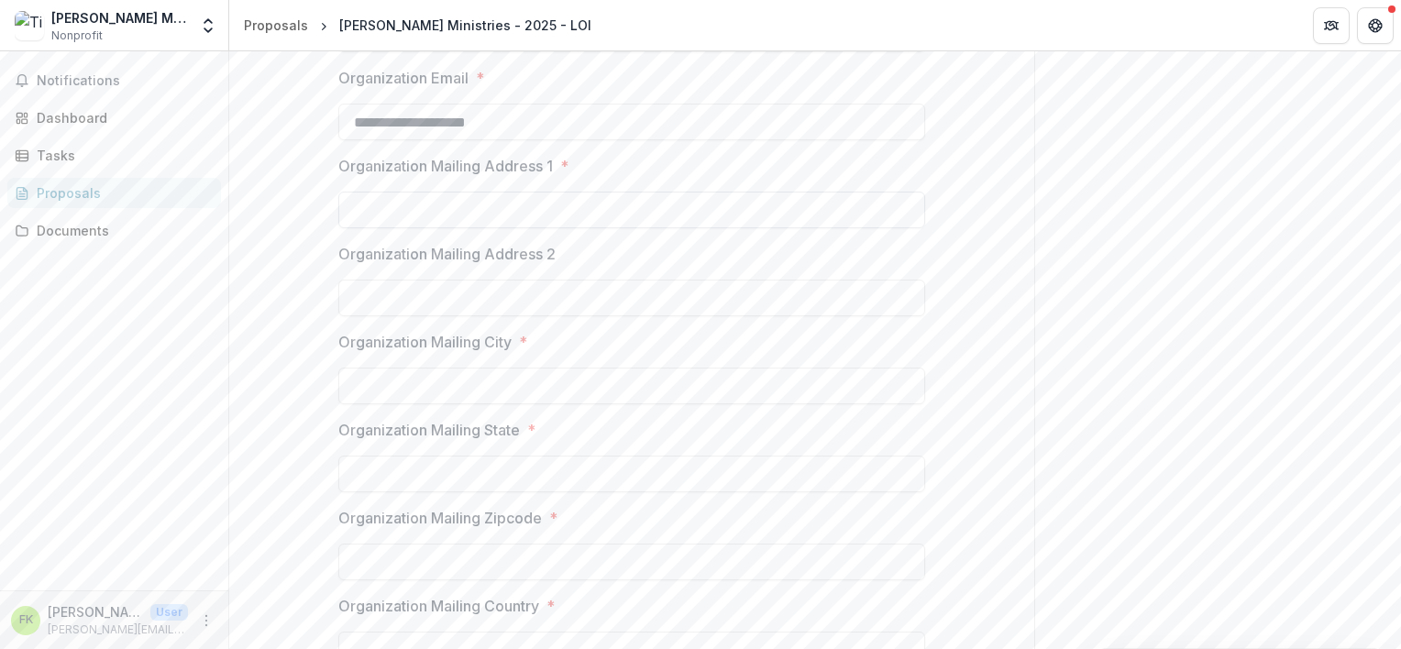
click at [609, 210] on input "Organization Mailing Address 1 *" at bounding box center [631, 210] width 587 height 37
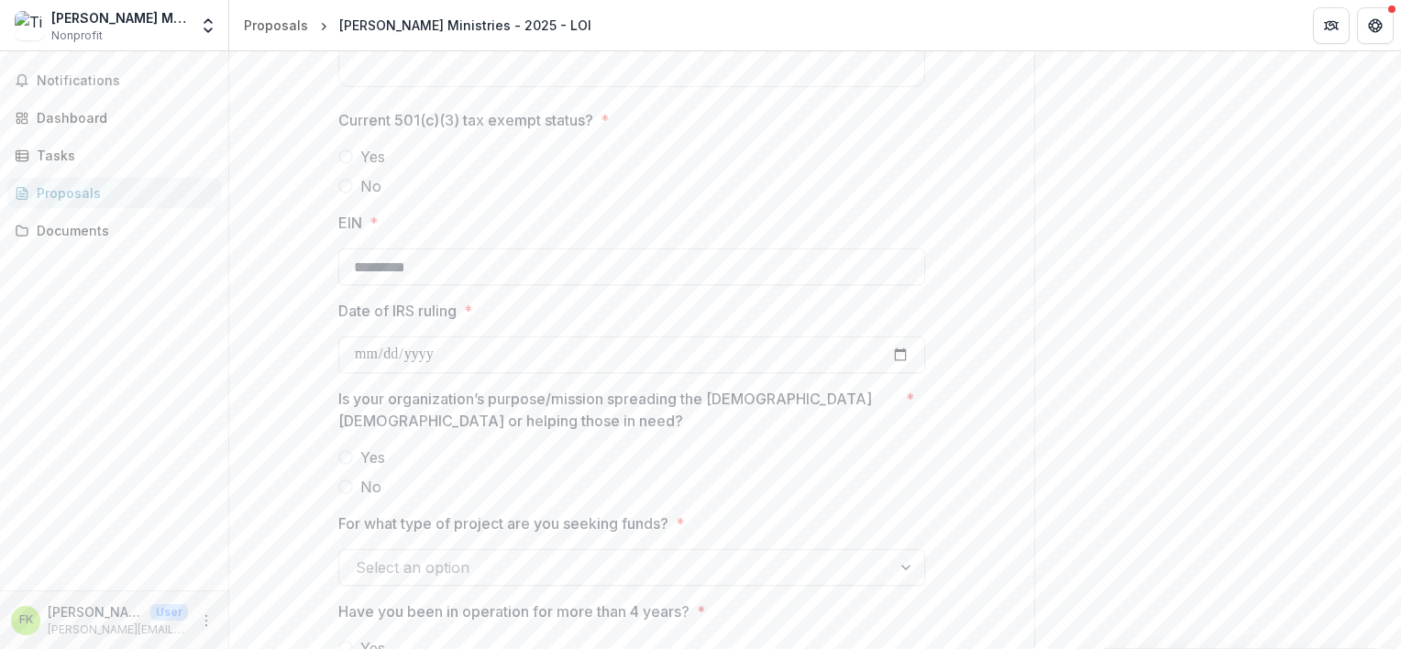
scroll to position [1926, 0]
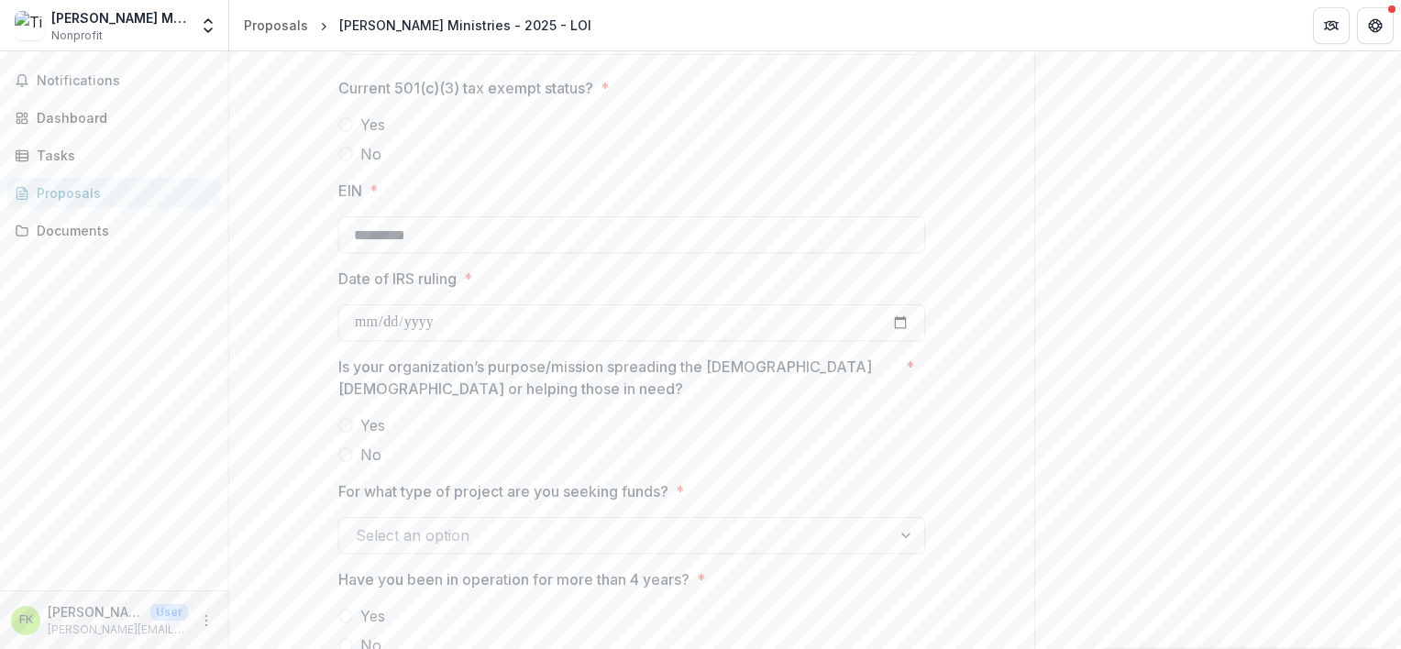
click at [341, 120] on span at bounding box center [345, 124] width 15 height 15
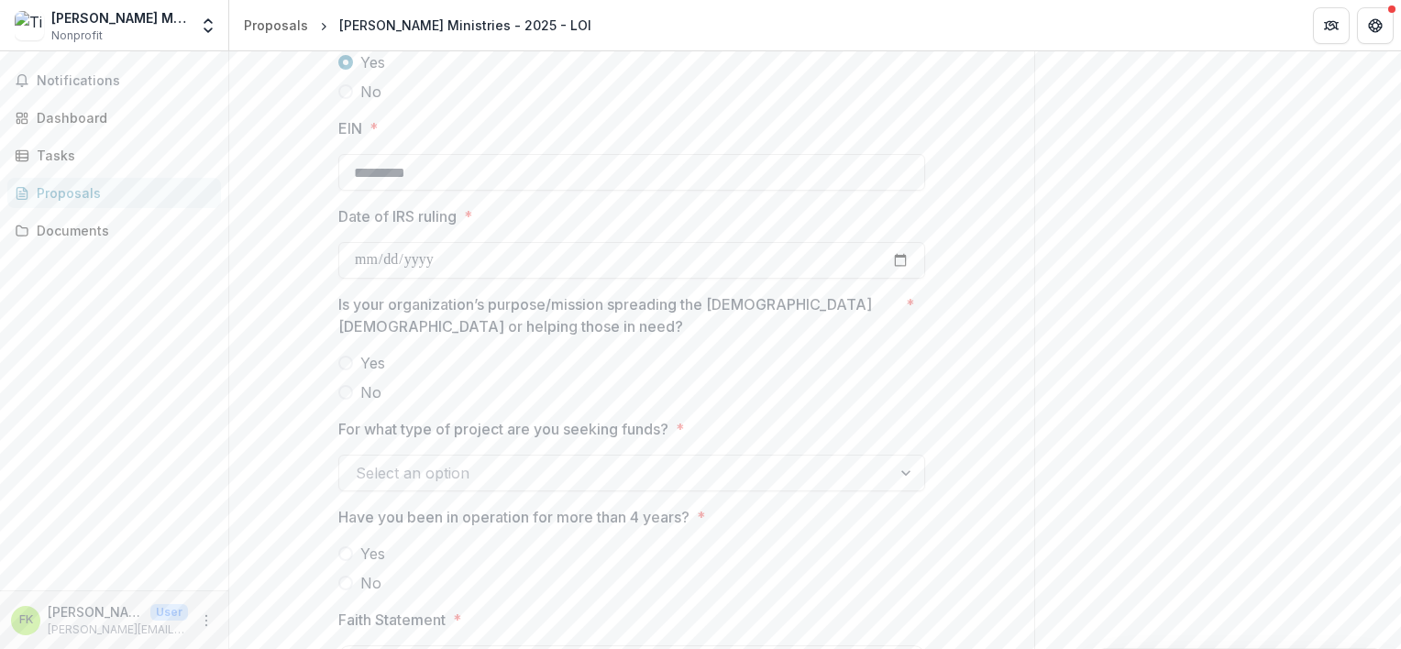
scroll to position [2017, 0]
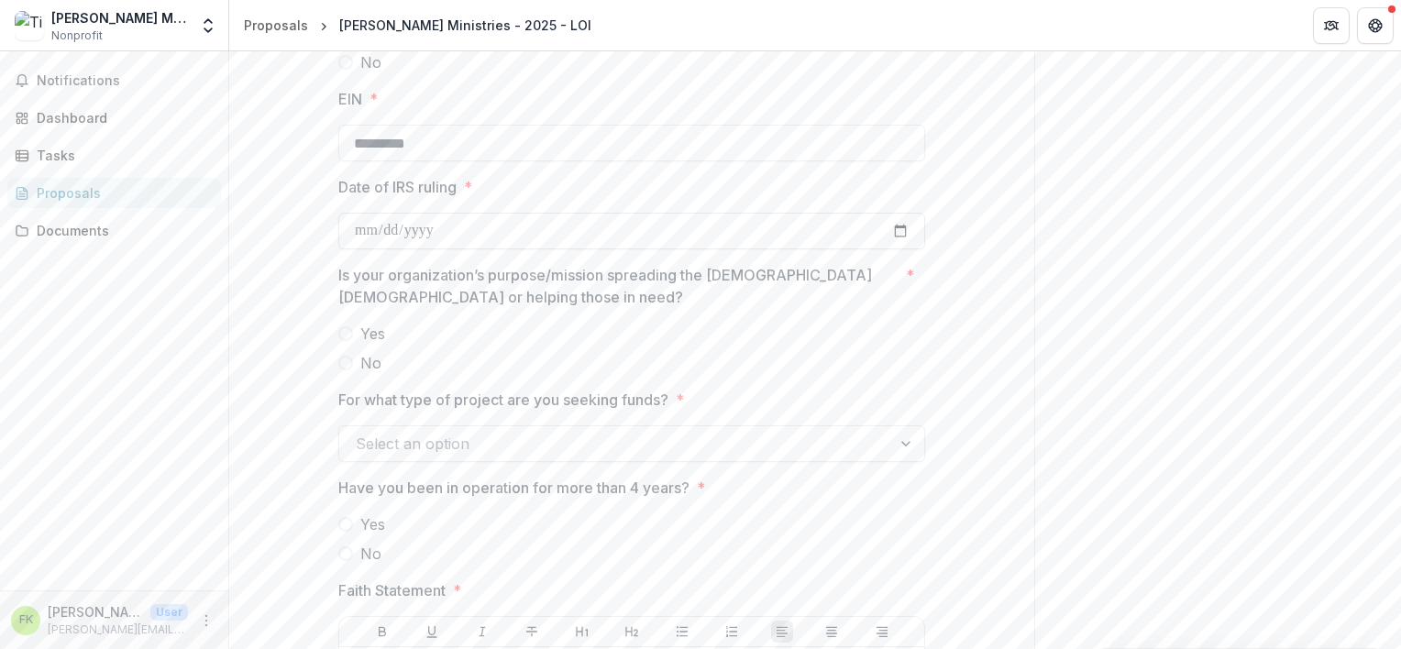
click at [415, 220] on input "Date of IRS ruling *" at bounding box center [631, 231] width 587 height 37
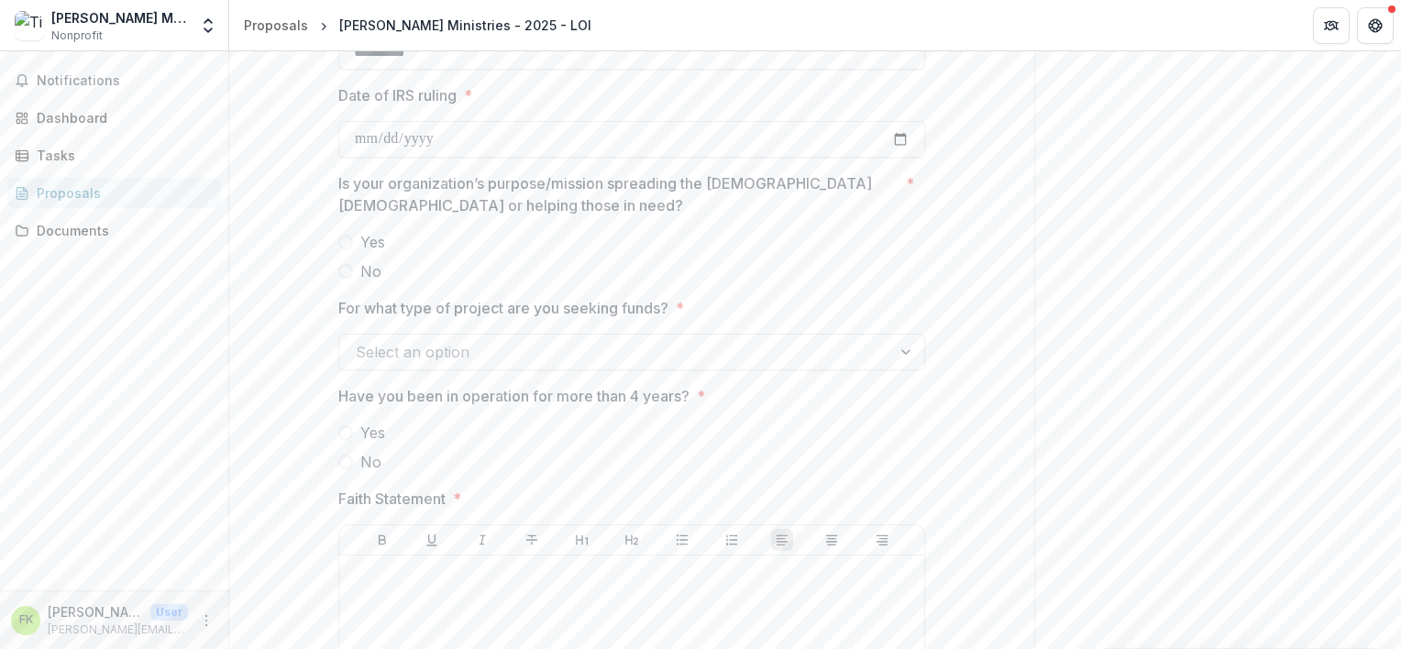
scroll to position [2201, 0]
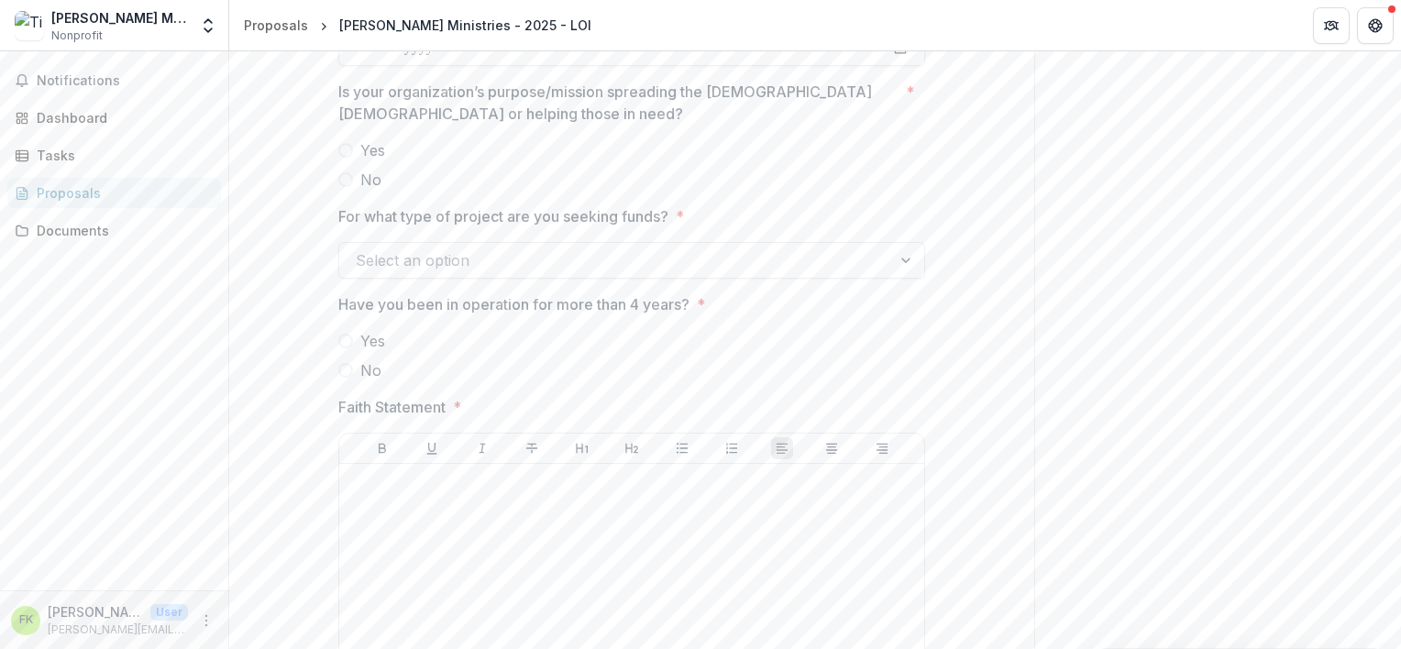
click at [345, 153] on span at bounding box center [345, 150] width 15 height 15
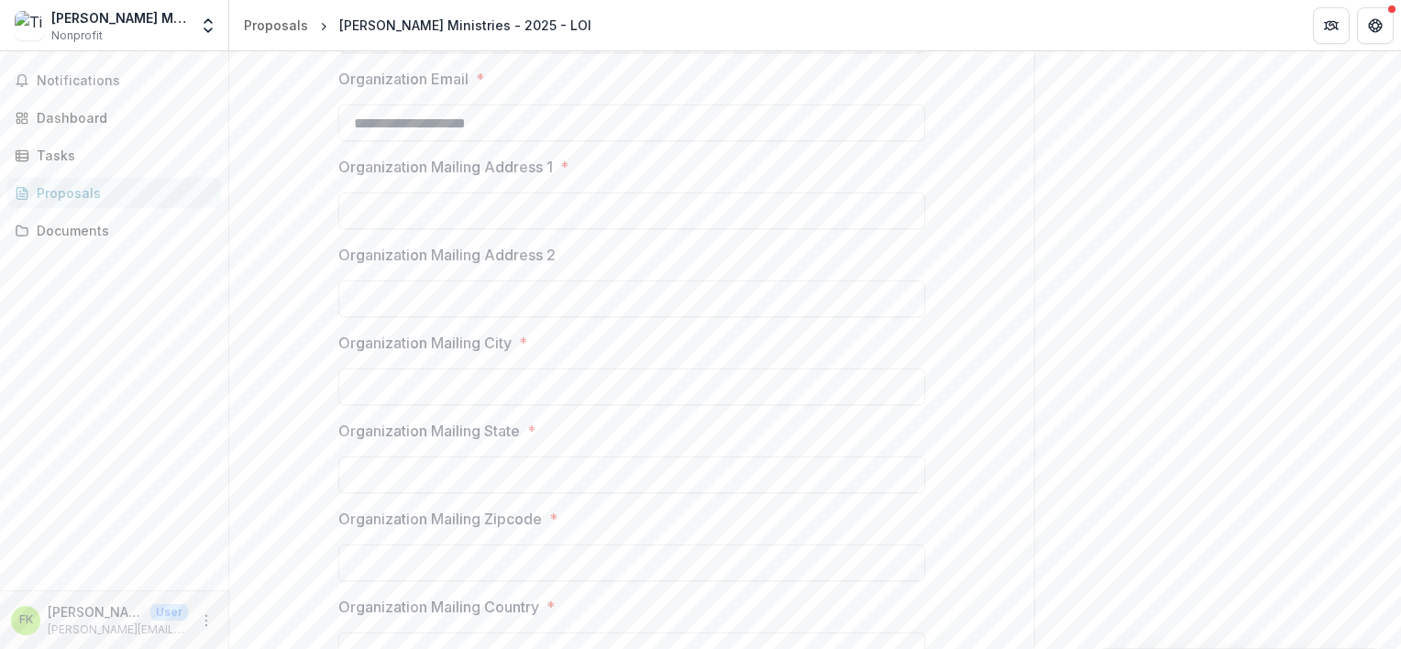
scroll to position [917, 0]
click at [543, 215] on input "Organization Mailing Address 1 *" at bounding box center [631, 210] width 587 height 37
type input "**********"
click at [506, 381] on input "Organization Mailing City *" at bounding box center [631, 386] width 587 height 37
type input "*********"
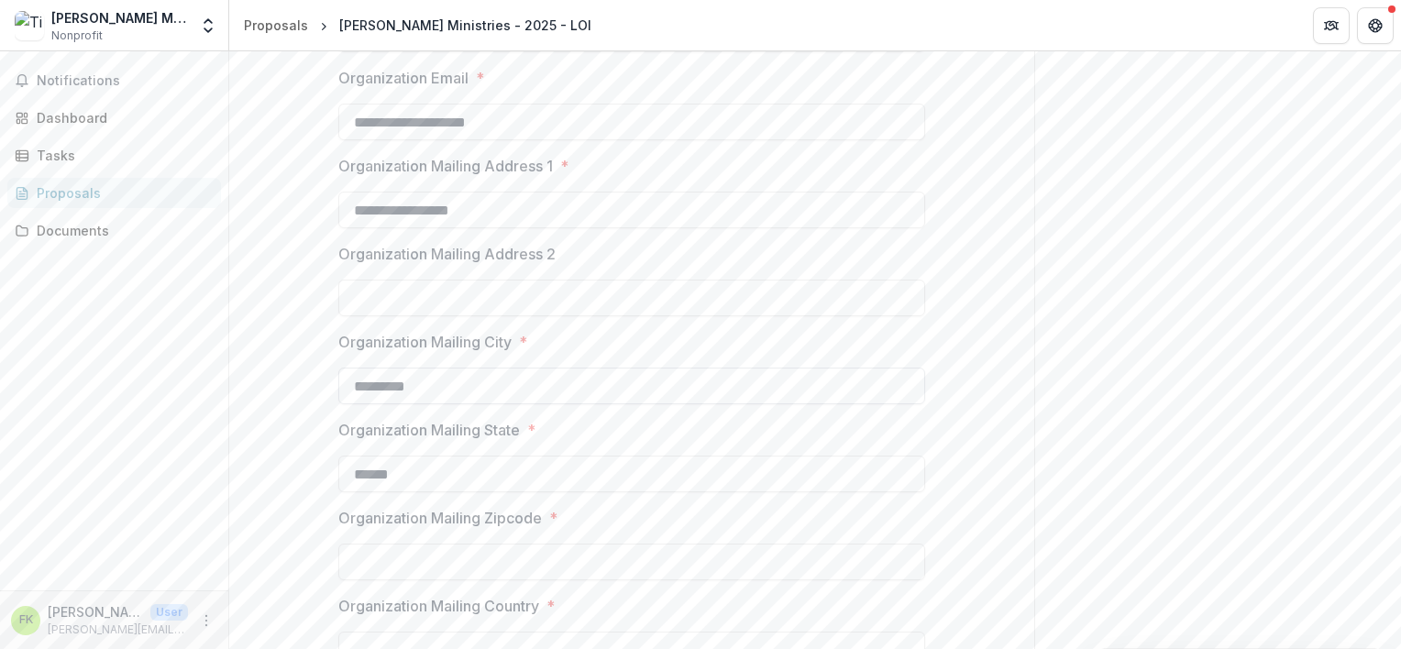
type input "******"
type input "*****"
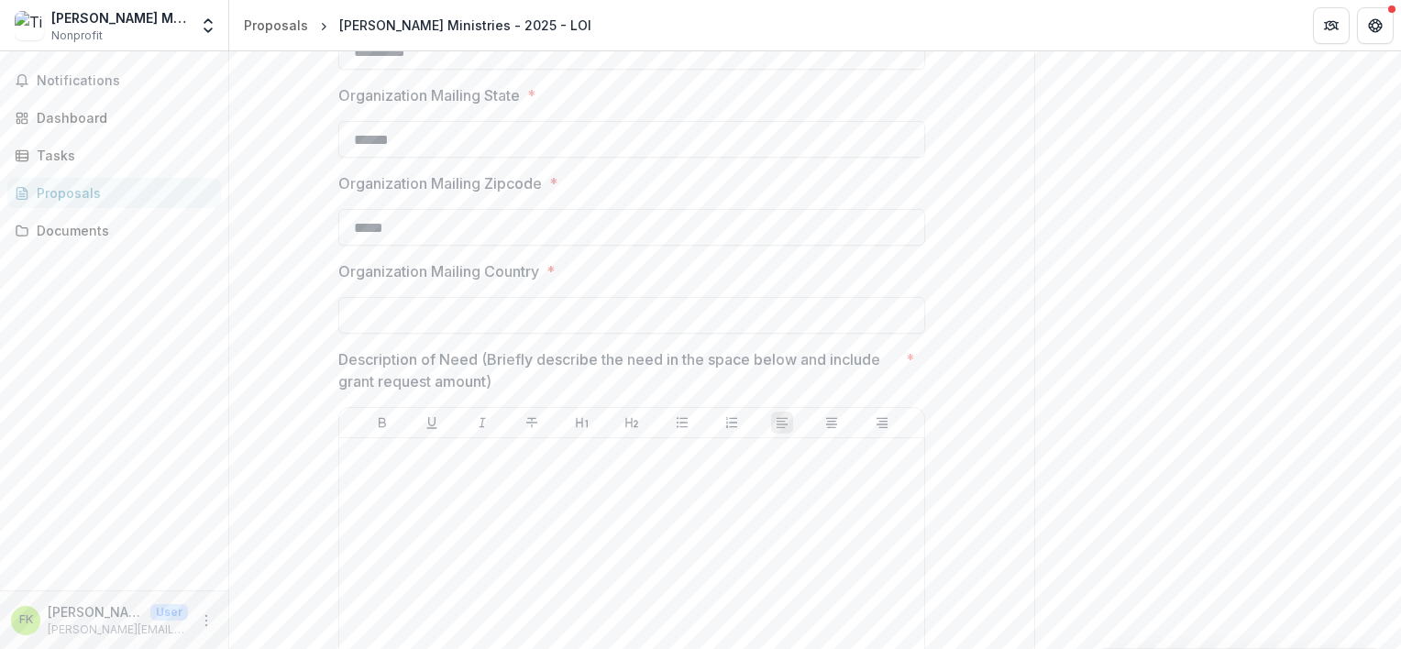
scroll to position [1284, 0]
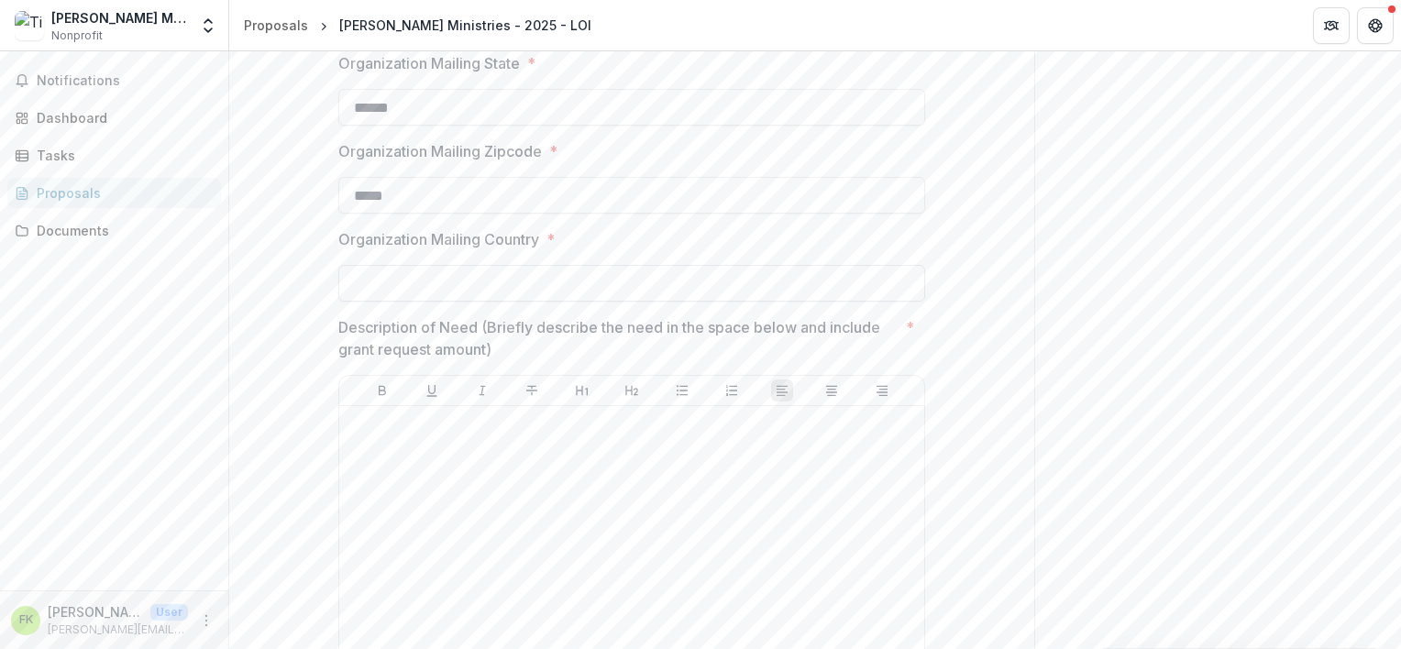
click at [381, 290] on input "Organization Mailing Country *" at bounding box center [631, 283] width 587 height 37
type input "**********"
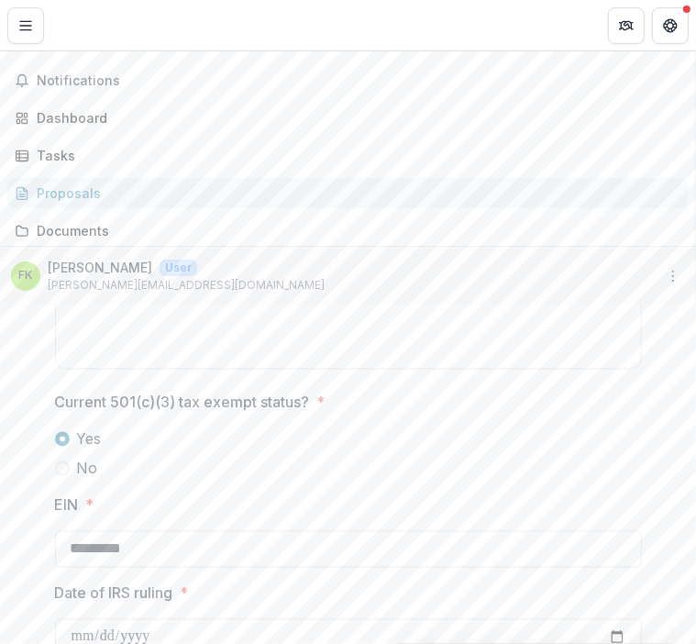
scroll to position [1986, 0]
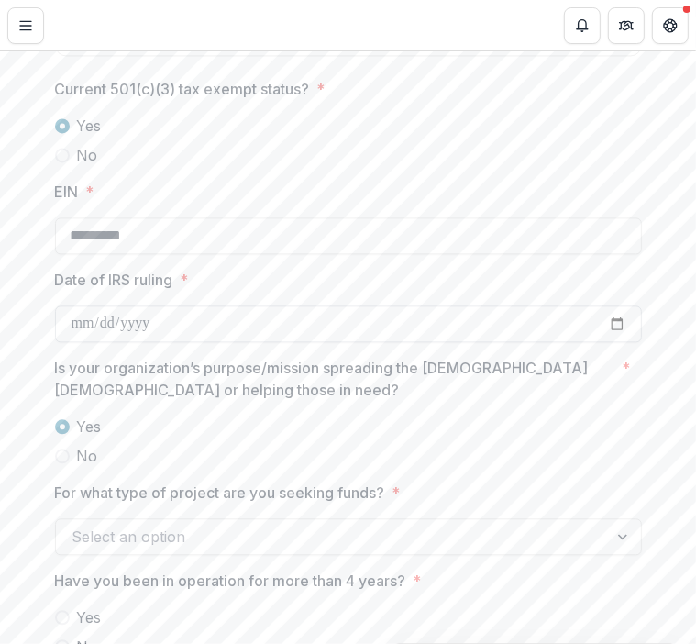
click at [186, 327] on input "Date of IRS ruling *" at bounding box center [348, 323] width 587 height 37
type input "**********"
click at [334, 385] on p "Is your organization’s purpose/mission spreading the [DEMOGRAPHIC_DATA] [DEMOGR…" at bounding box center [335, 379] width 560 height 44
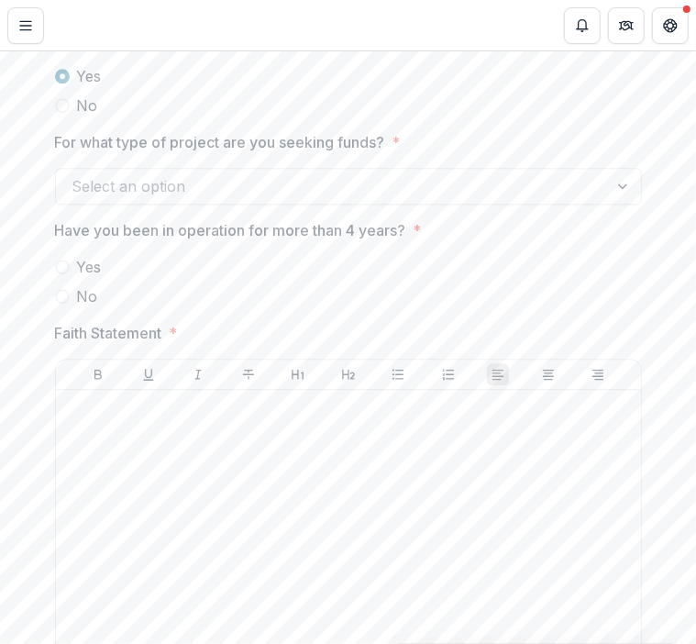
scroll to position [2353, 0]
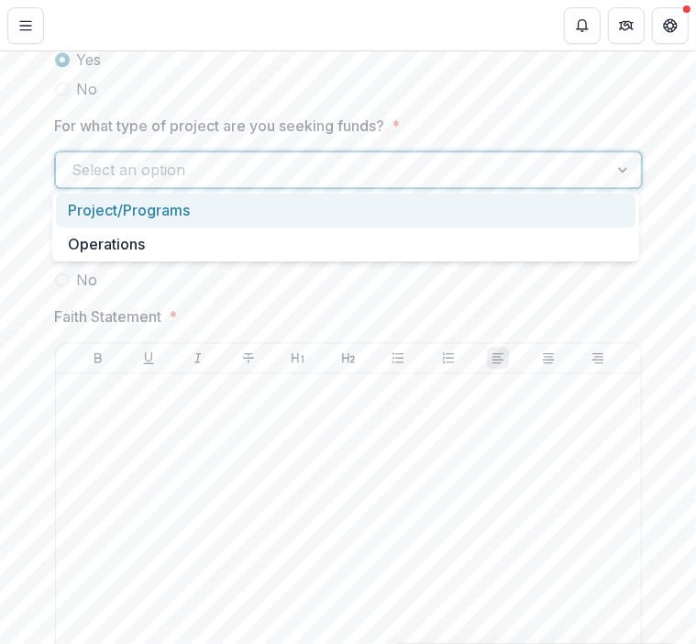
click at [623, 165] on div at bounding box center [624, 169] width 33 height 35
click at [161, 211] on div "Project/Programs" at bounding box center [346, 210] width 580 height 34
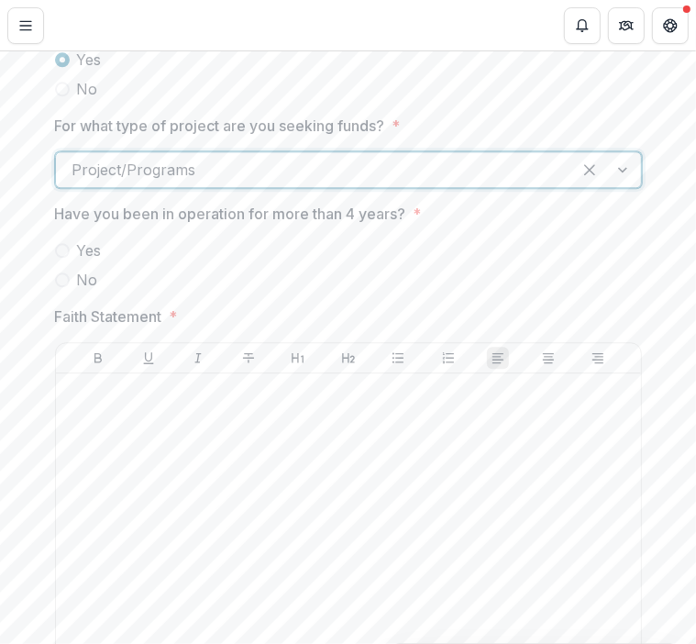
click at [62, 243] on span at bounding box center [62, 250] width 15 height 15
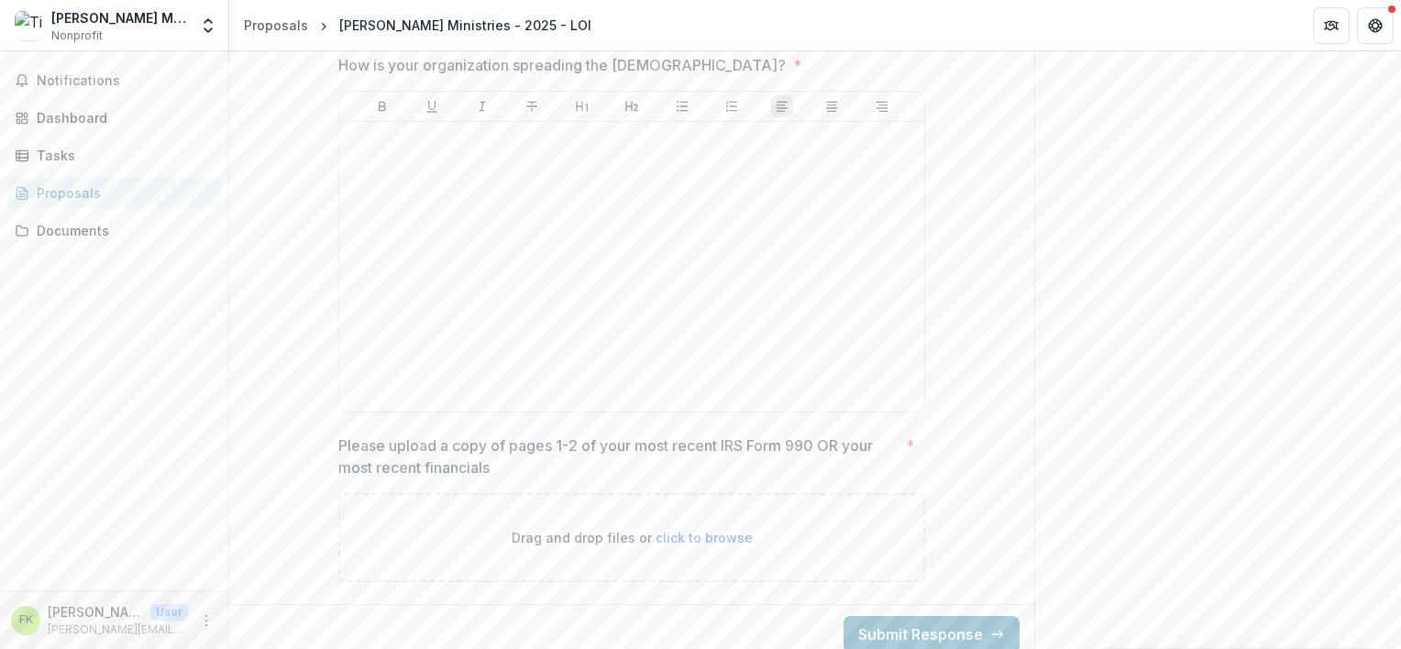
scroll to position [3022, 0]
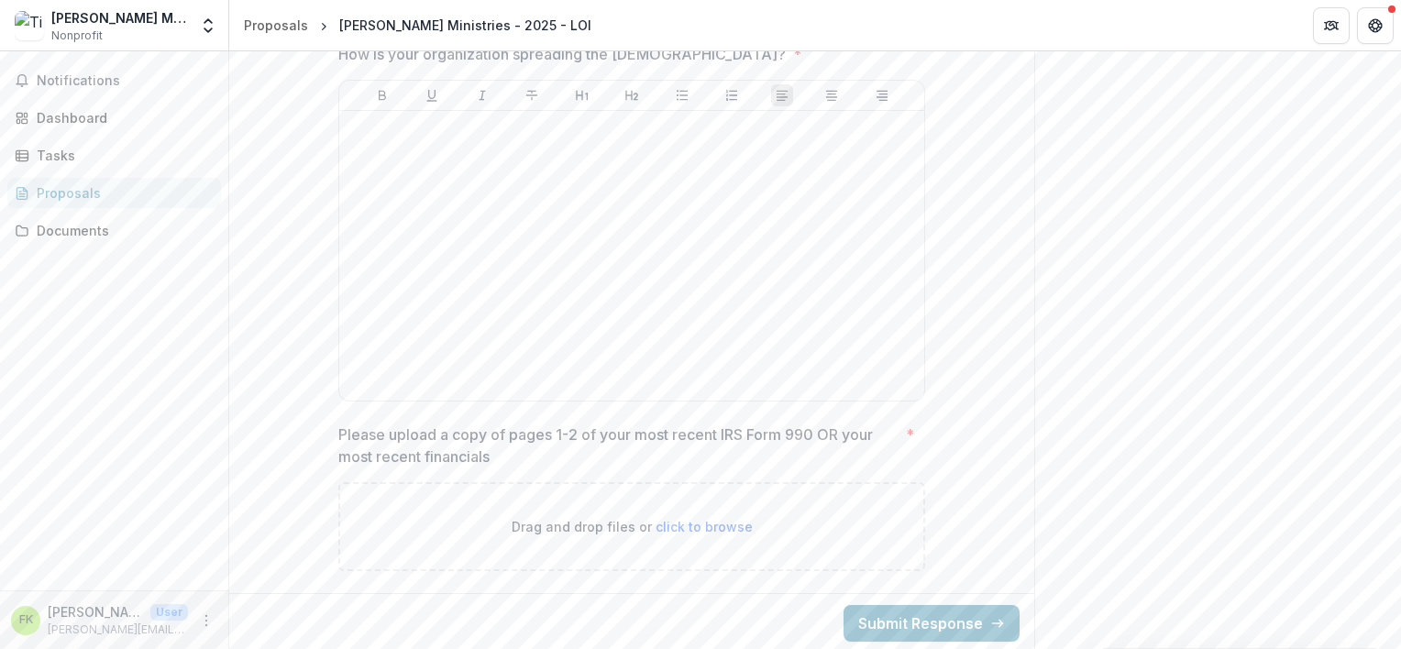
click at [694, 522] on span "click to browse" at bounding box center [704, 527] width 97 height 16
type input "**********"
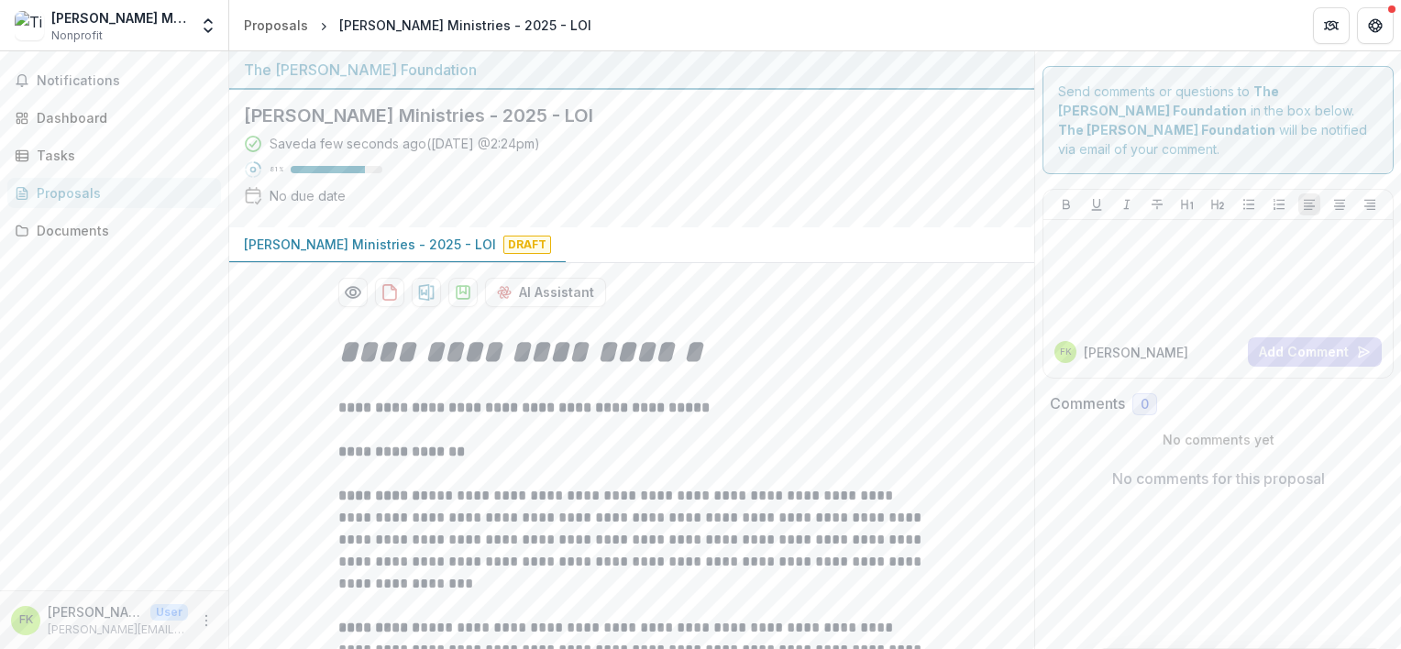
scroll to position [0, 0]
click at [422, 293] on icon "download-proposal" at bounding box center [427, 292] width 16 height 17
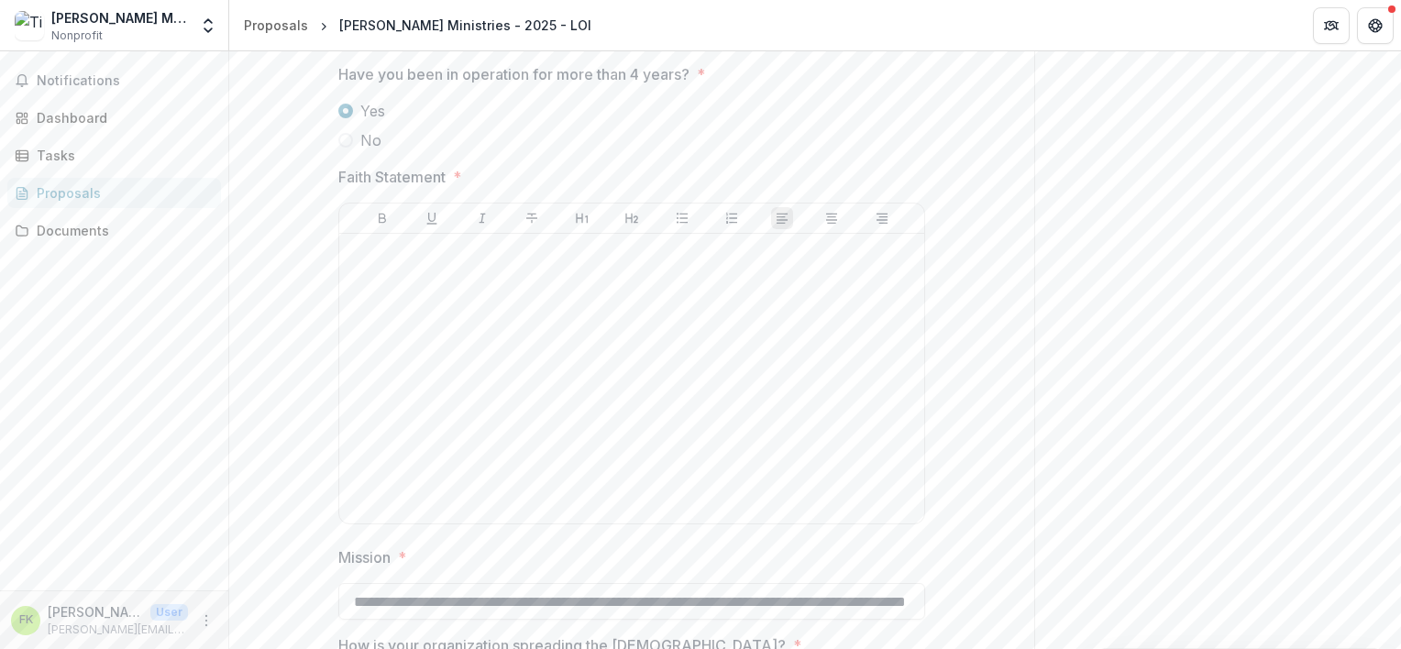
scroll to position [2439, 0]
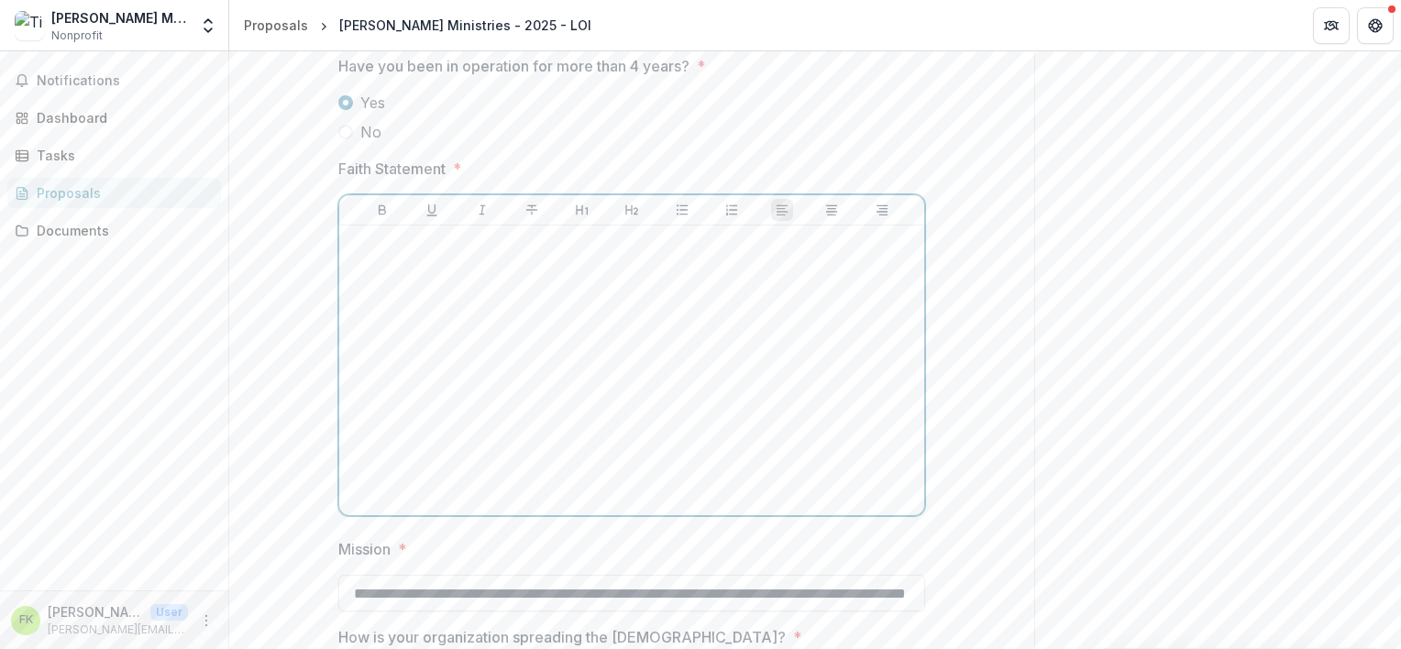
click at [403, 272] on div at bounding box center [632, 370] width 570 height 275
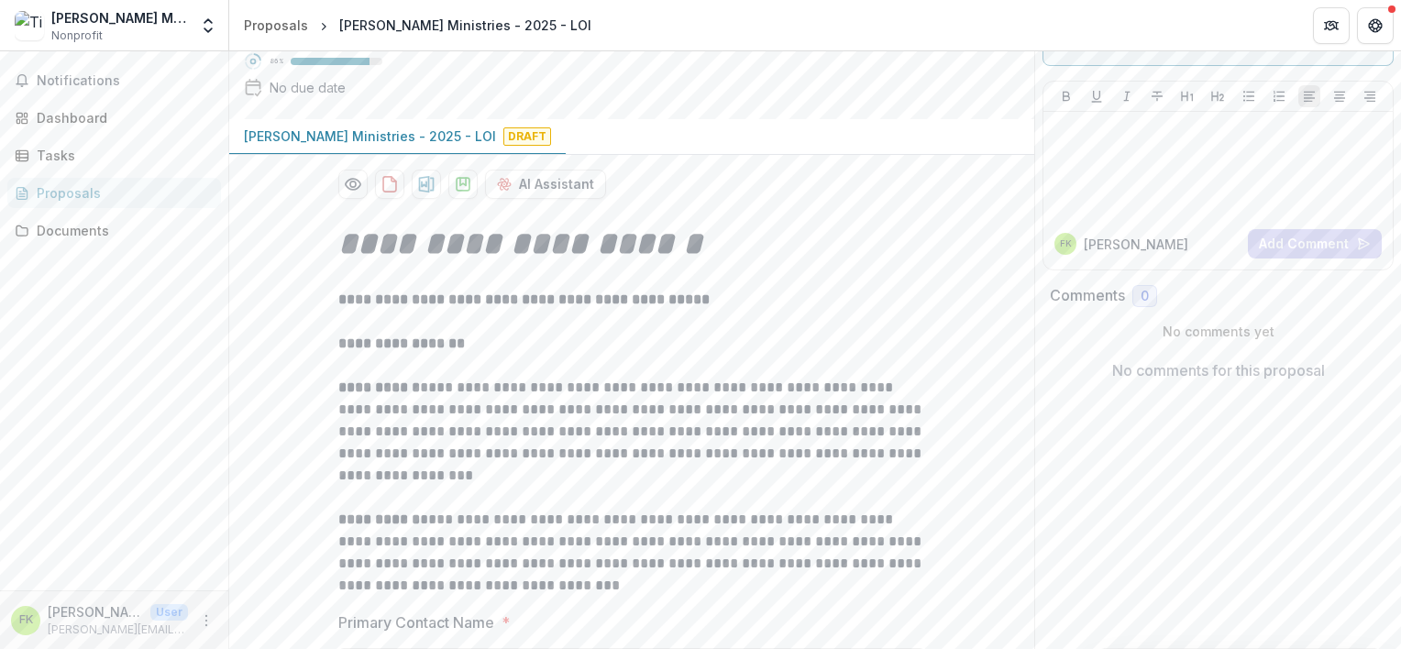
scroll to position [0, 0]
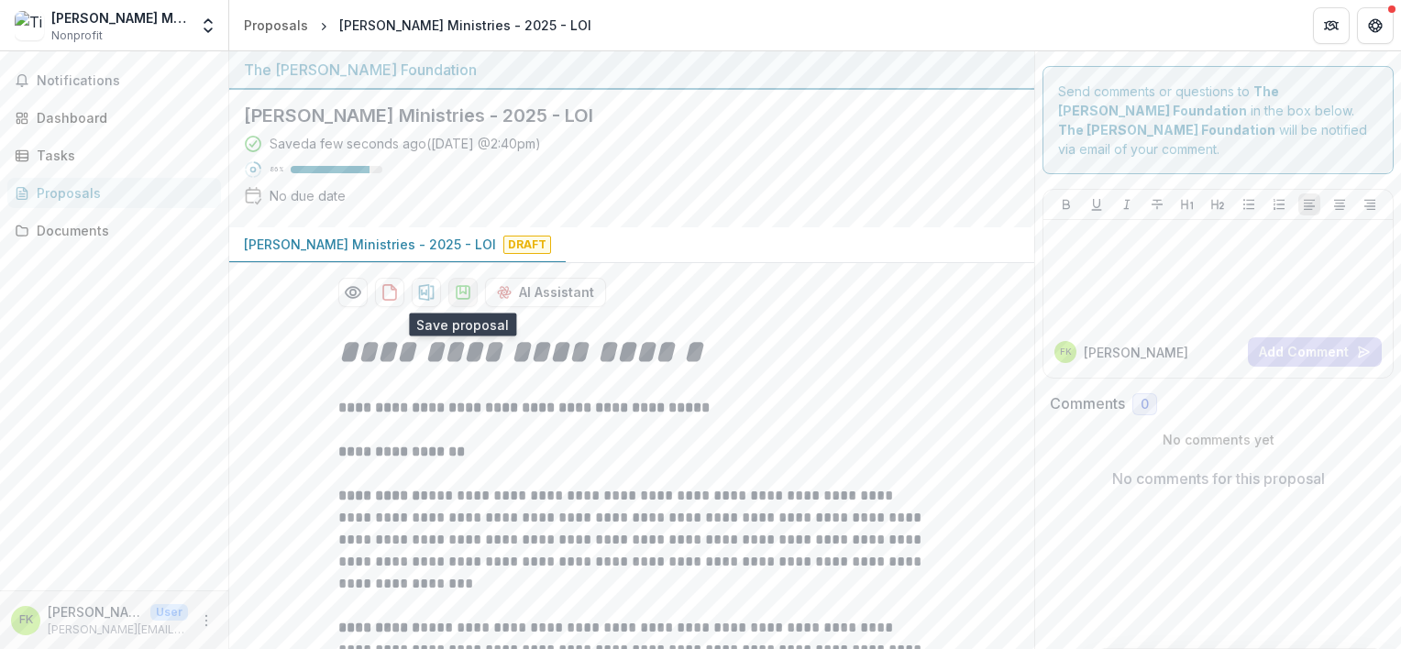
click at [462, 293] on icon "download-proposal" at bounding box center [463, 292] width 18 height 18
click at [61, 157] on div "Tasks" at bounding box center [122, 155] width 170 height 19
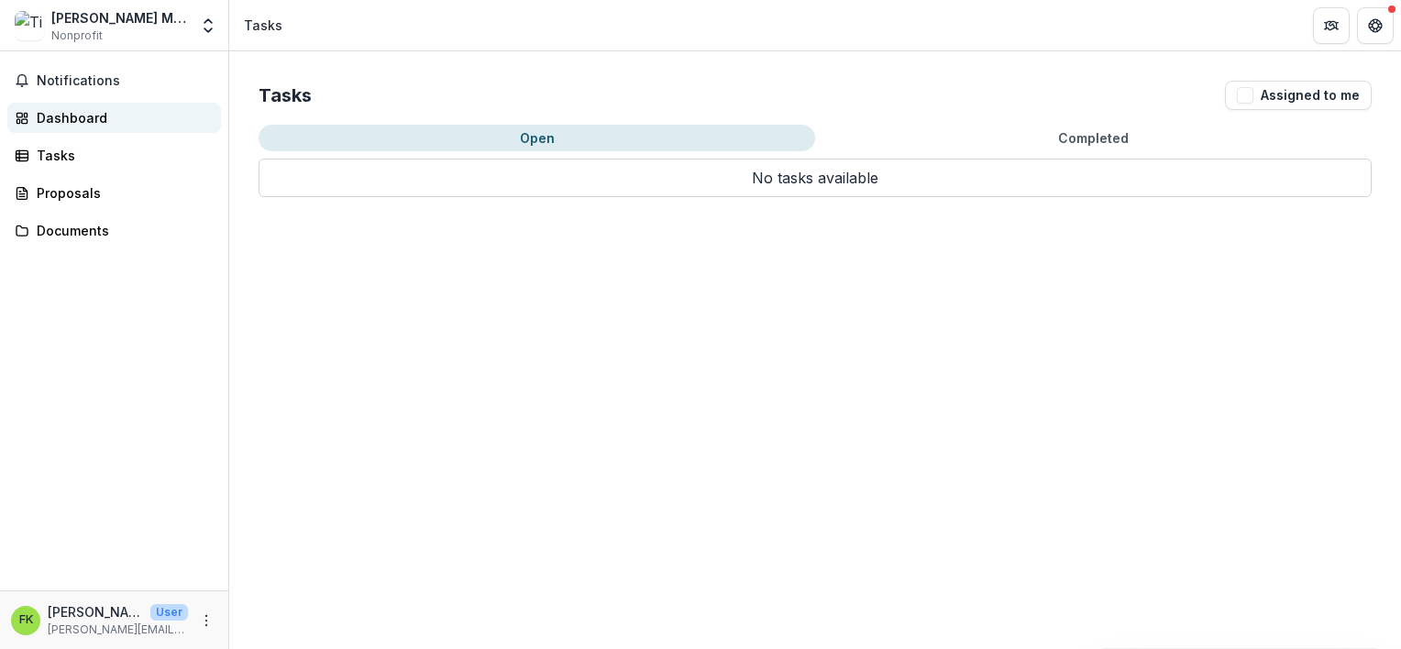
click at [60, 120] on div "Dashboard" at bounding box center [122, 117] width 170 height 19
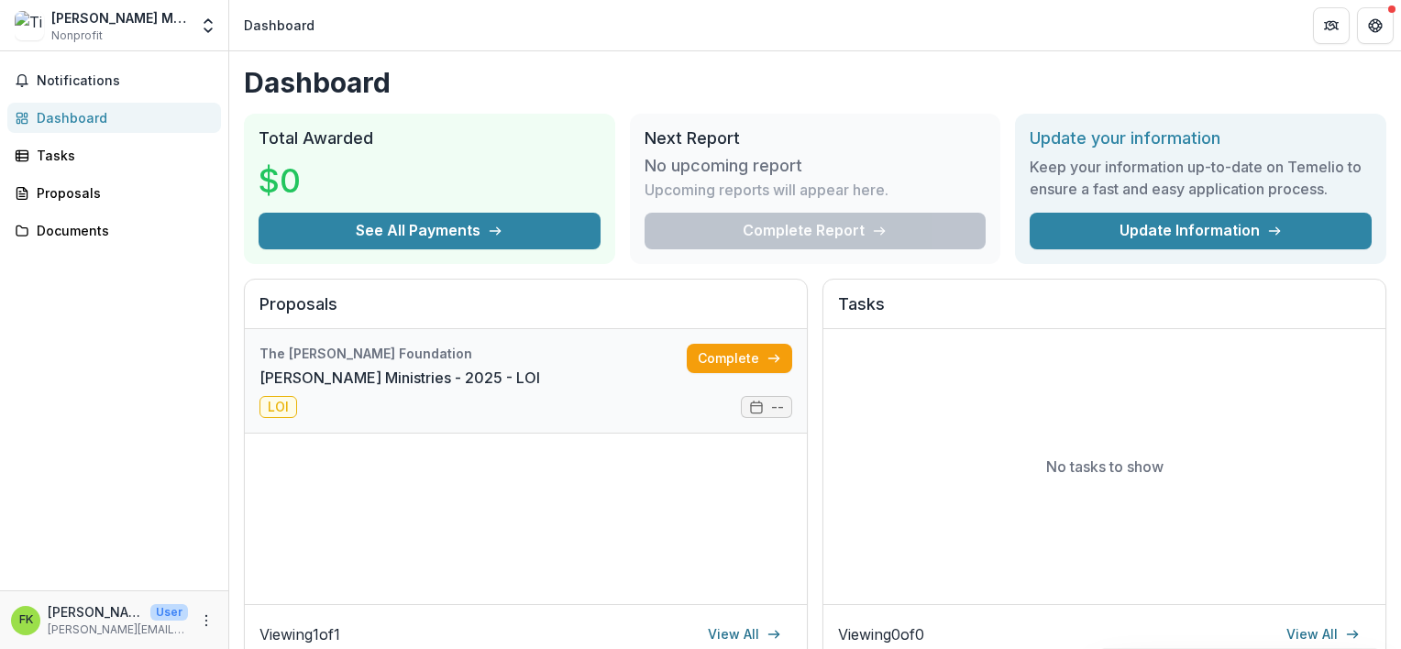
click at [540, 389] on link "[PERSON_NAME] Ministries - 2025 - LOI" at bounding box center [399, 378] width 281 height 22
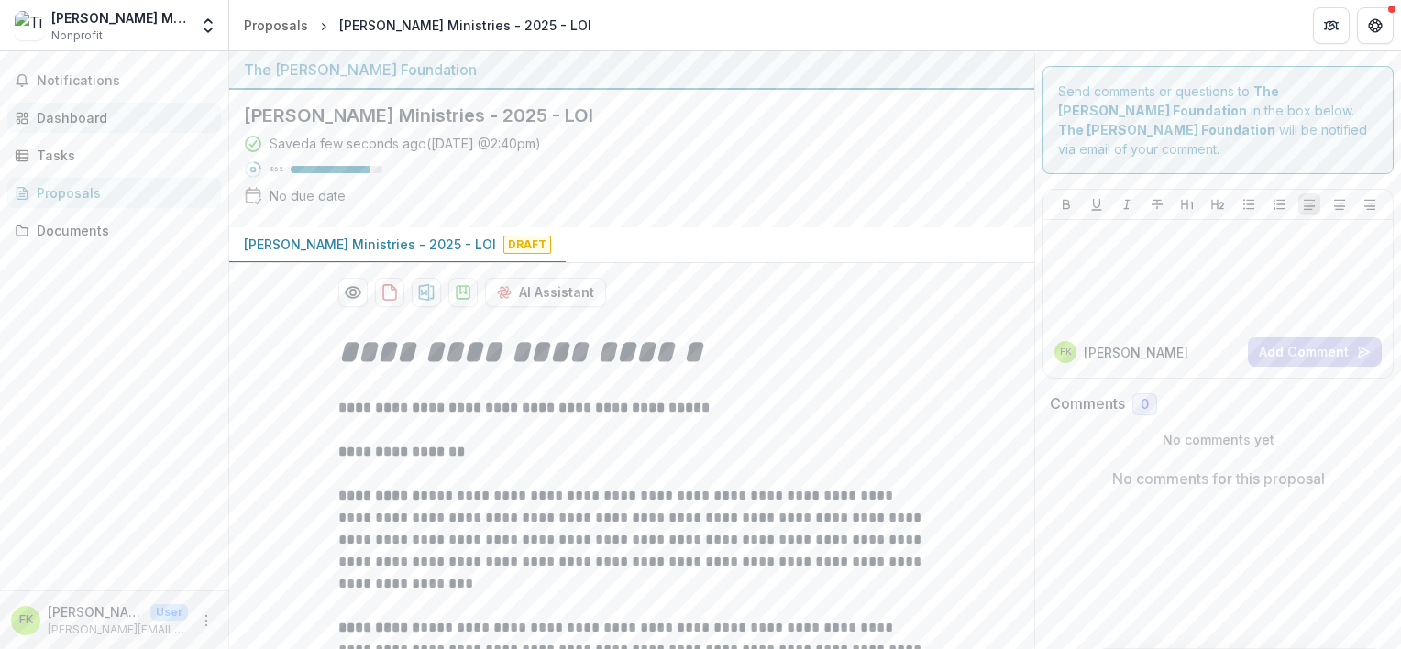
click at [88, 119] on div "Dashboard" at bounding box center [122, 117] width 170 height 19
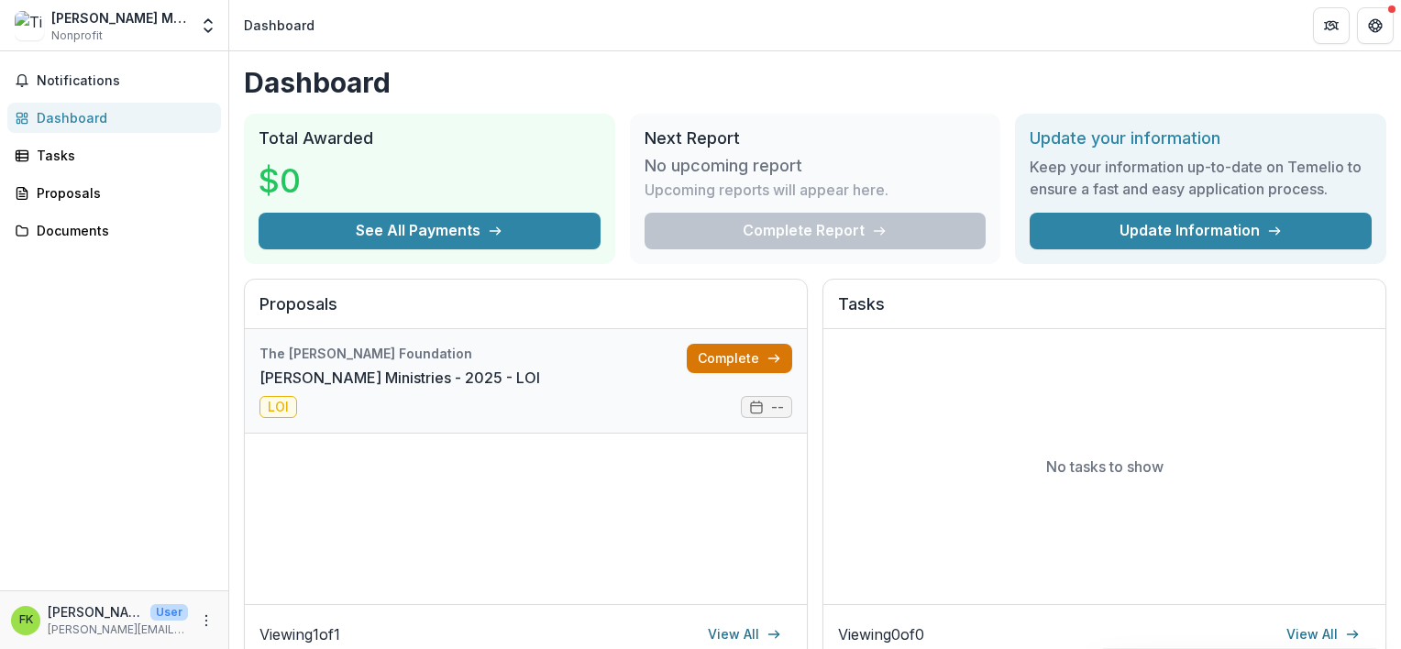
click at [691, 358] on link "Complete" at bounding box center [739, 358] width 105 height 29
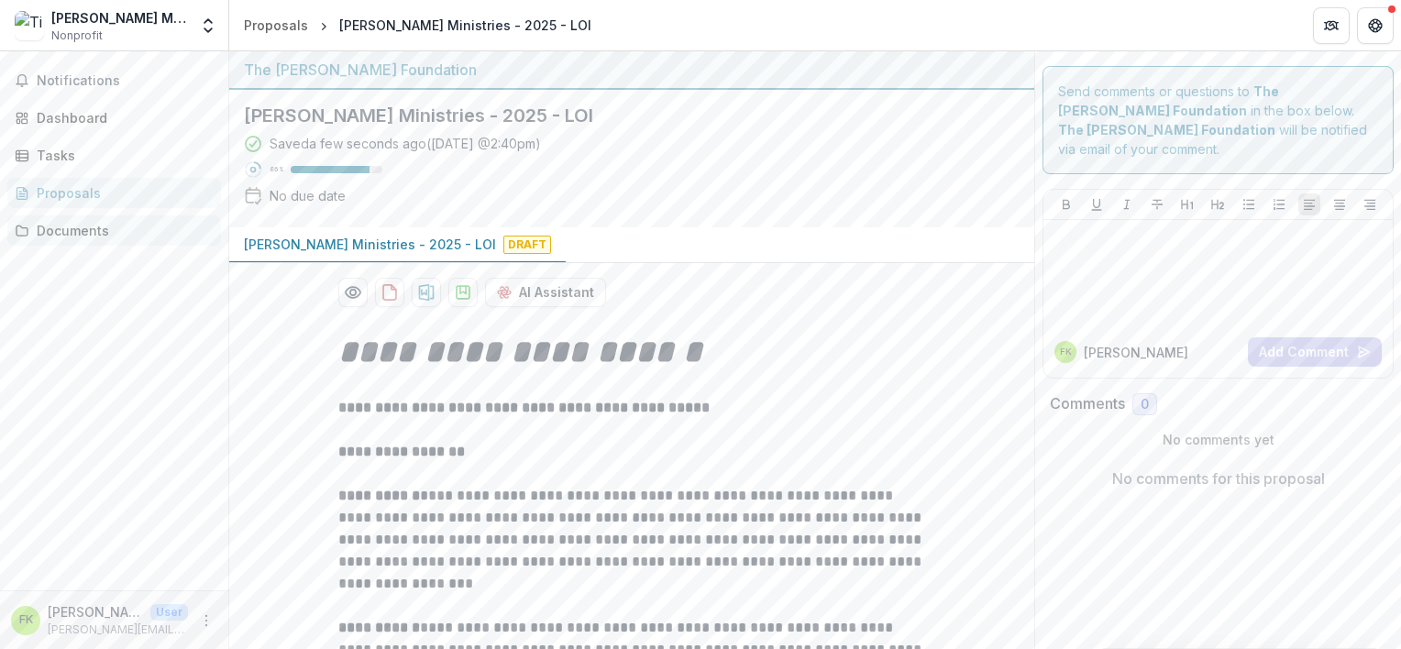
click at [72, 226] on div "Documents" at bounding box center [122, 230] width 170 height 19
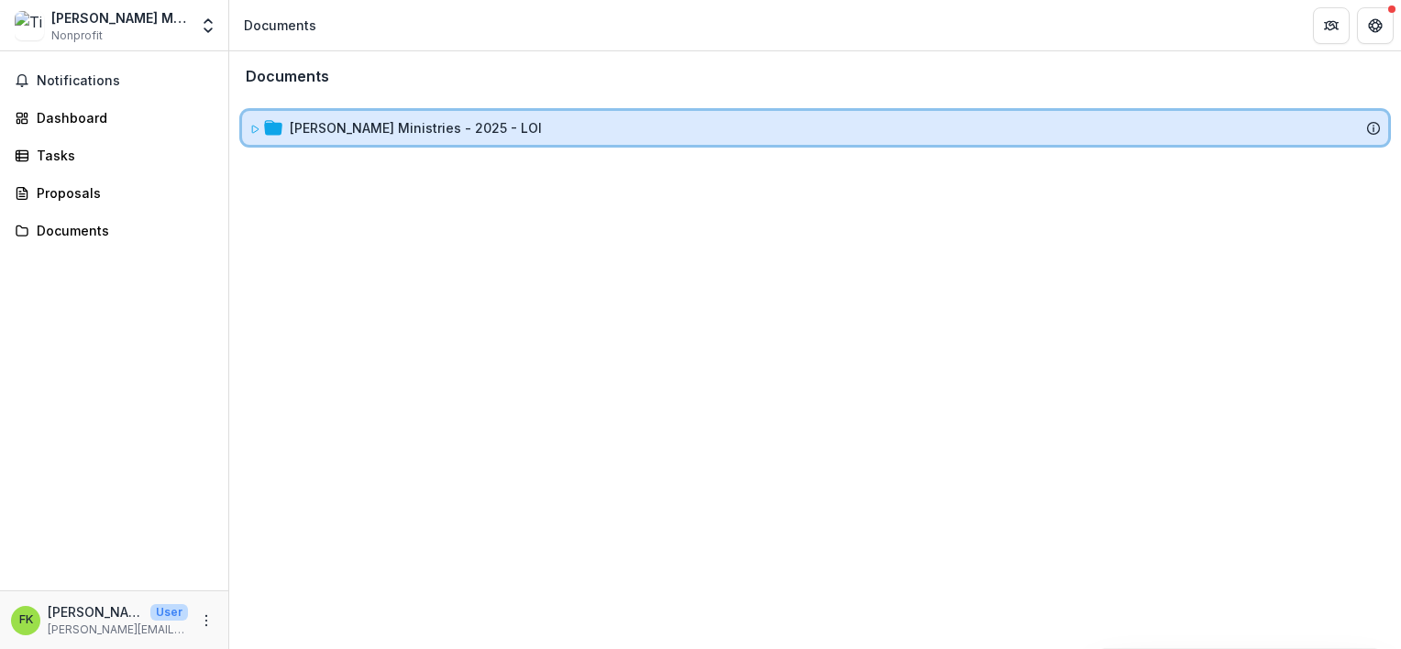
click at [271, 135] on icon at bounding box center [273, 128] width 18 height 18
click at [253, 125] on icon at bounding box center [254, 129] width 11 height 11
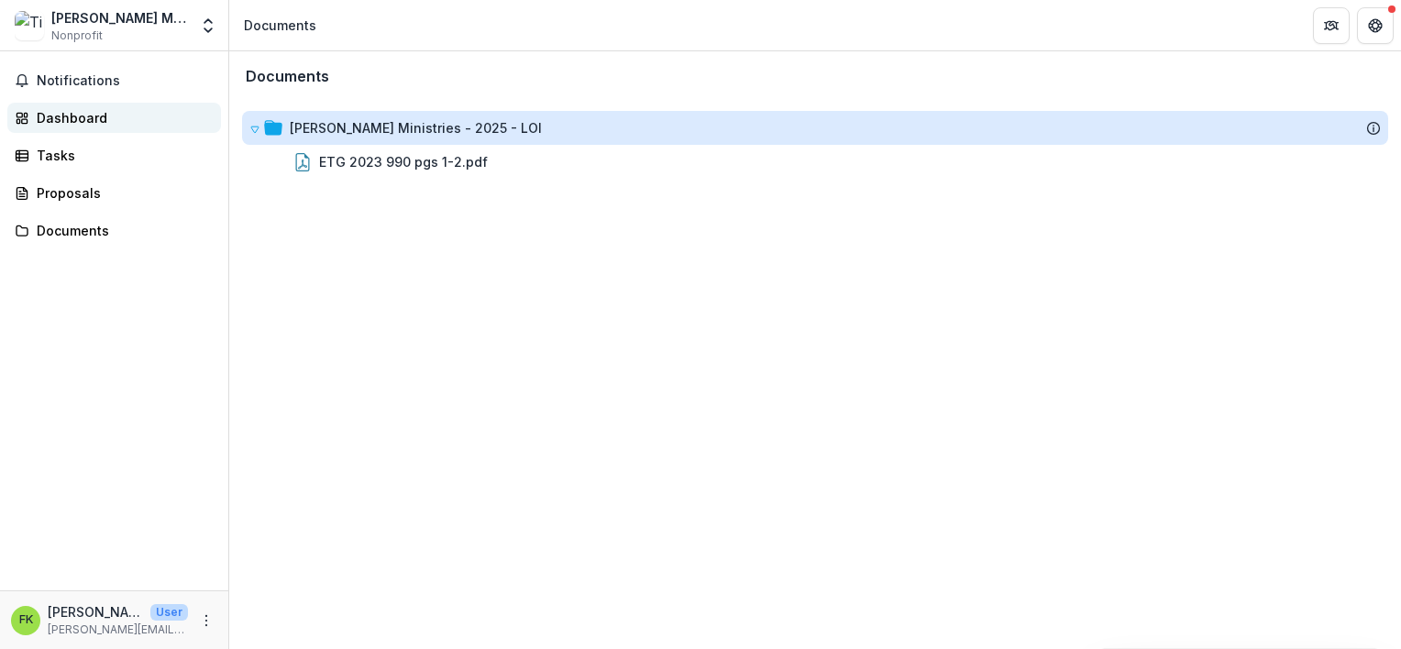
click at [74, 126] on div "Dashboard" at bounding box center [122, 117] width 170 height 19
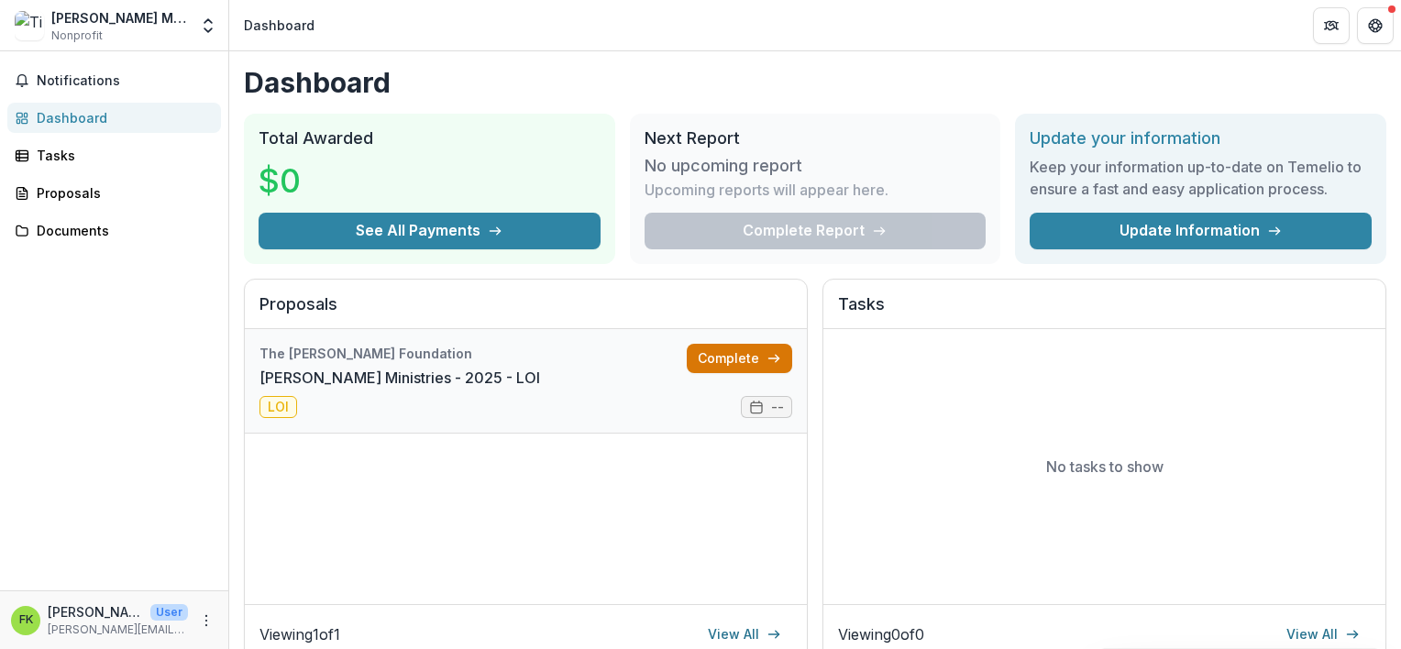
click at [709, 359] on link "Complete" at bounding box center [739, 358] width 105 height 29
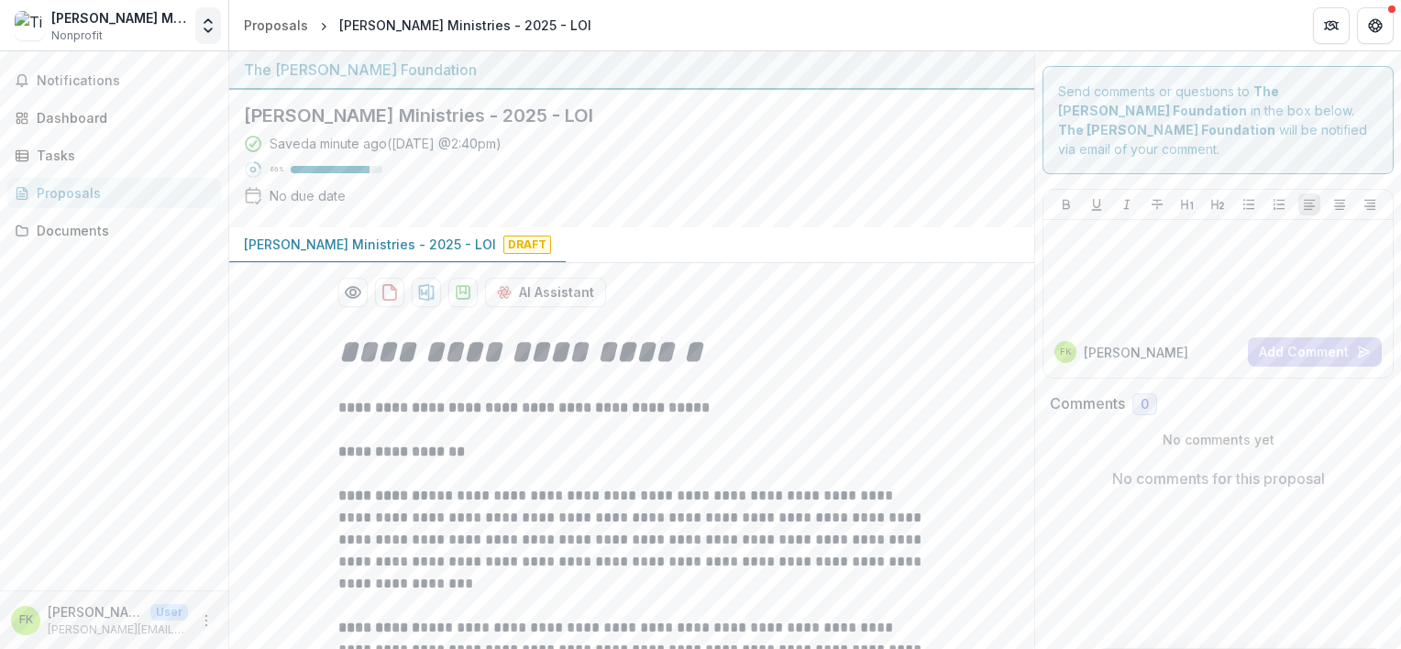
click at [208, 26] on icon "Open entity switcher" at bounding box center [208, 26] width 18 height 18
click at [213, 19] on icon "Open entity switcher" at bounding box center [208, 26] width 18 height 18
click at [27, 34] on img at bounding box center [29, 25] width 29 height 29
click at [213, 20] on icon "Open entity switcher" at bounding box center [208, 26] width 18 height 18
click at [77, 70] on link "Team Settings" at bounding box center [115, 71] width 220 height 30
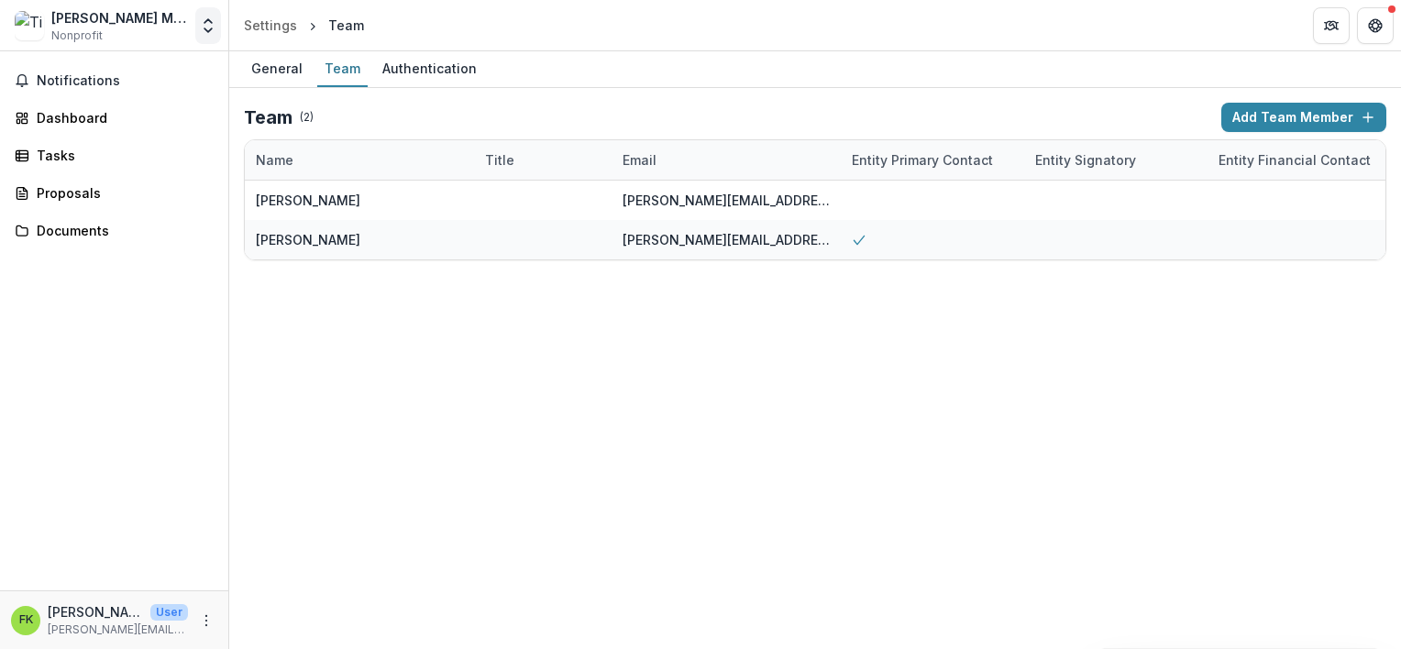
click at [205, 32] on icon "Open entity switcher" at bounding box center [208, 26] width 18 height 18
click at [77, 98] on link "Settings" at bounding box center [115, 101] width 220 height 30
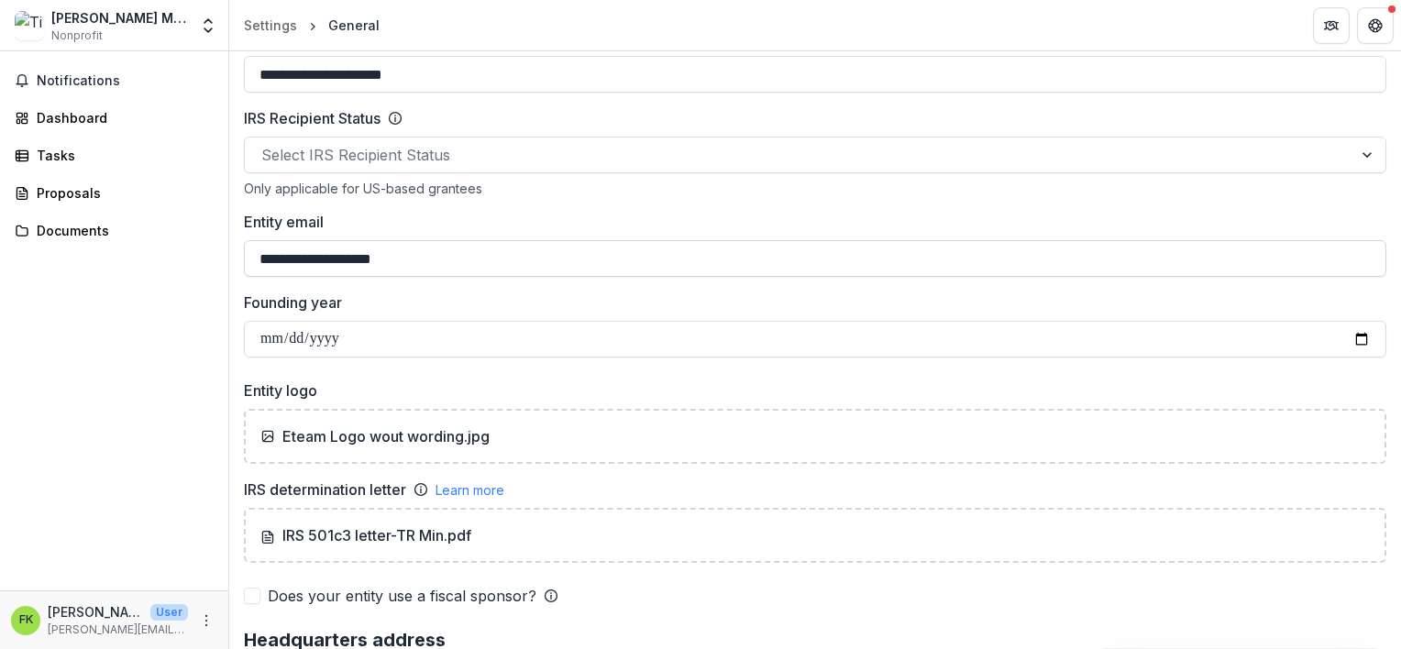
scroll to position [1009, 0]
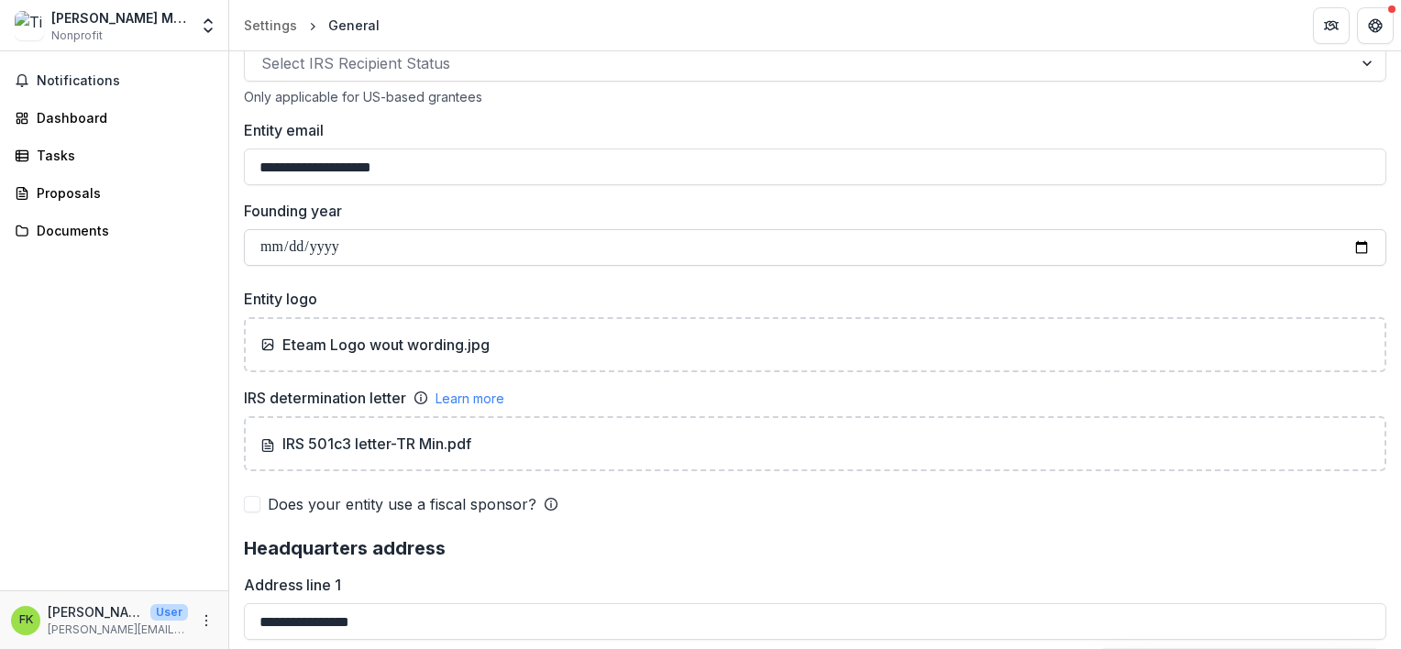
click at [378, 245] on input "Founding year" at bounding box center [815, 247] width 1143 height 37
type input "**********"
click at [403, 246] on input "**********" at bounding box center [815, 247] width 1143 height 37
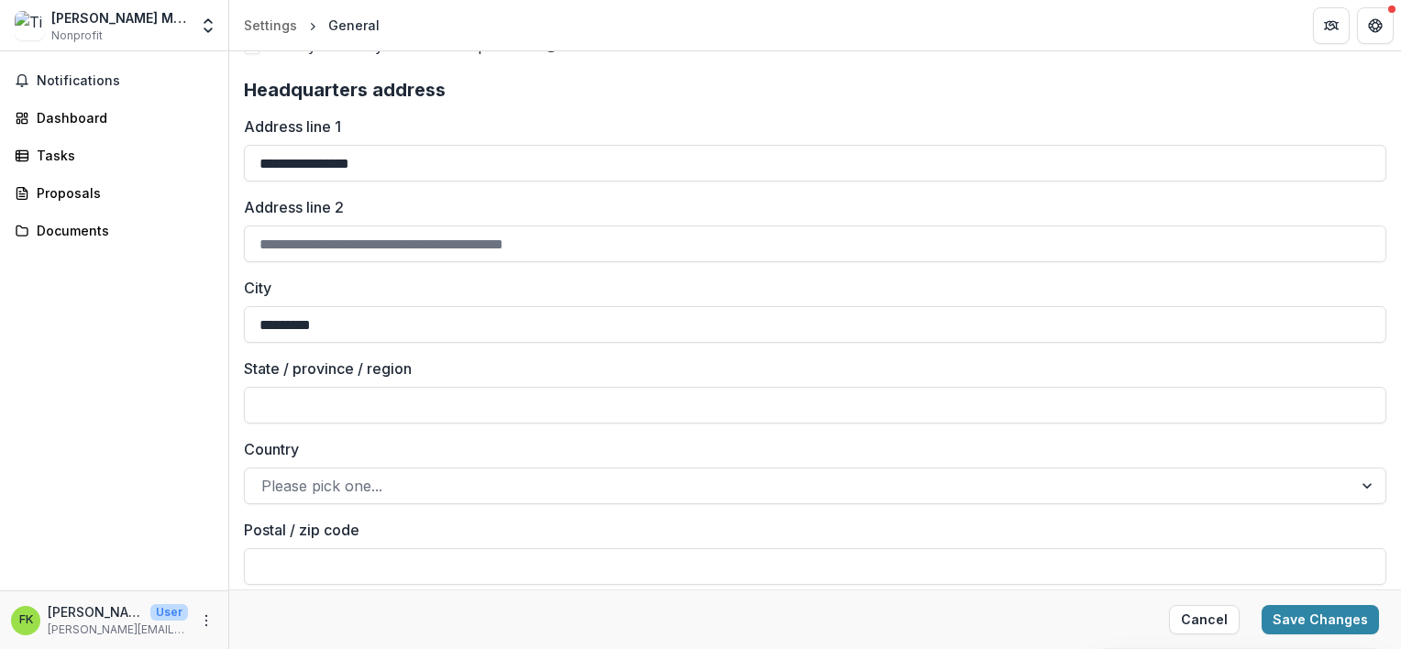
scroll to position [1559, 0]
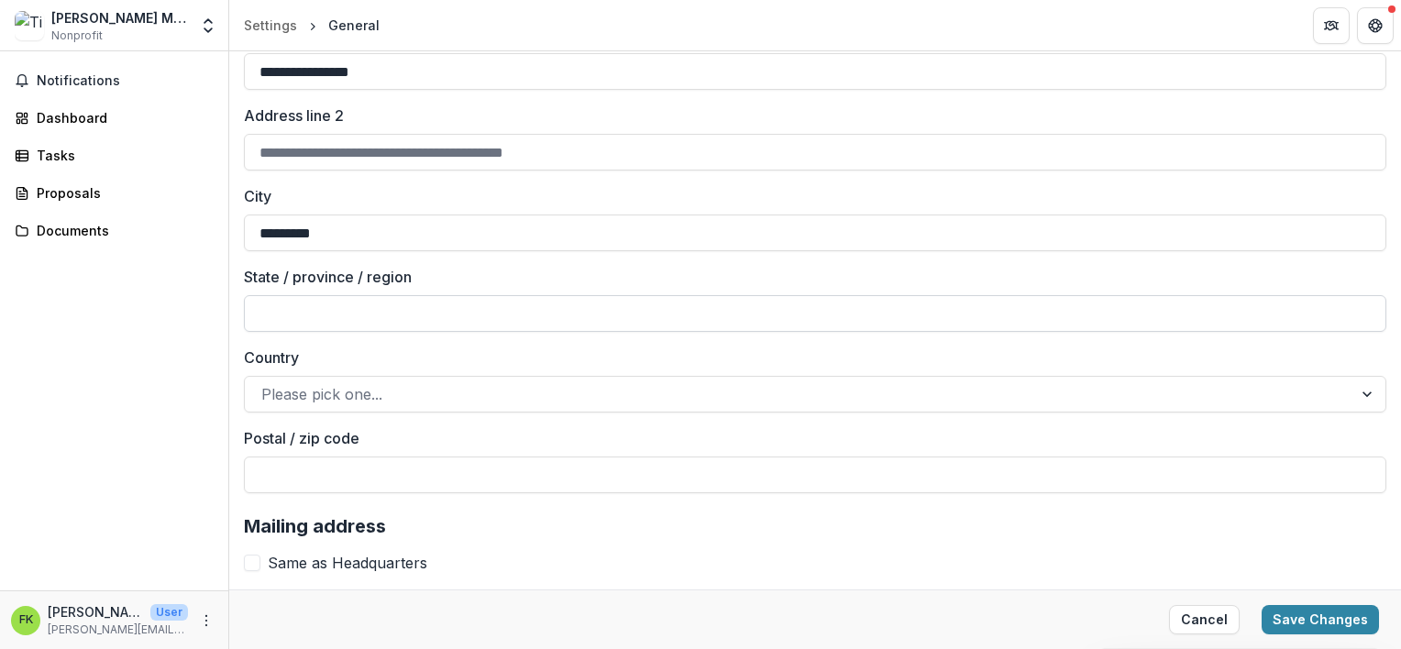
click at [346, 317] on input "State / province / region" at bounding box center [815, 313] width 1143 height 37
type input "******"
click at [603, 396] on div at bounding box center [798, 394] width 1075 height 26
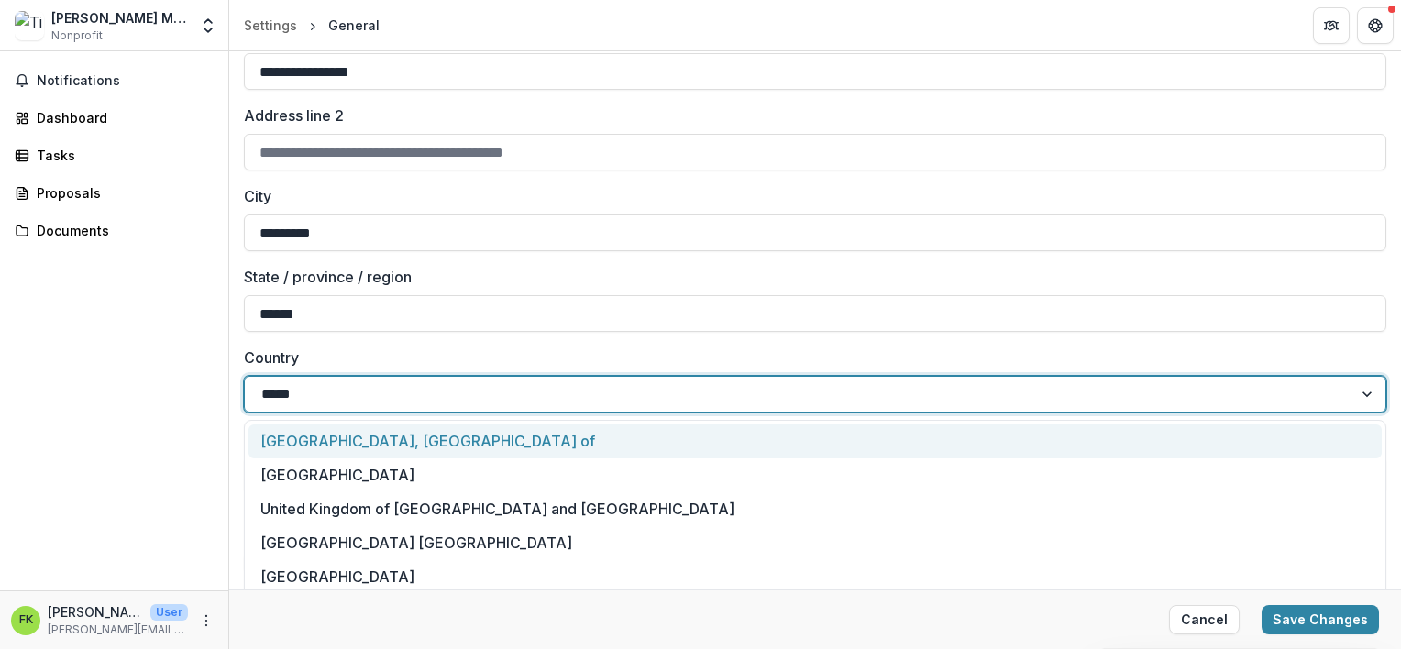
type input "******"
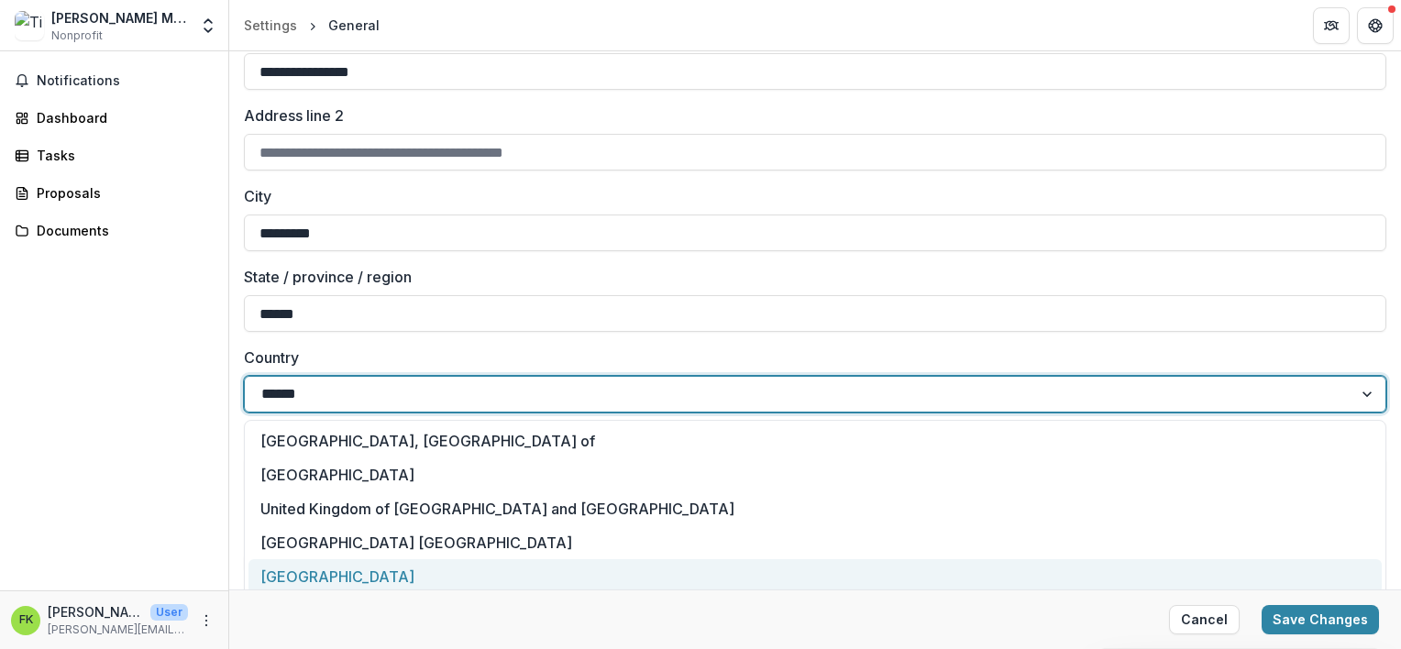
click at [419, 573] on div "[GEOGRAPHIC_DATA]" at bounding box center [814, 576] width 1133 height 34
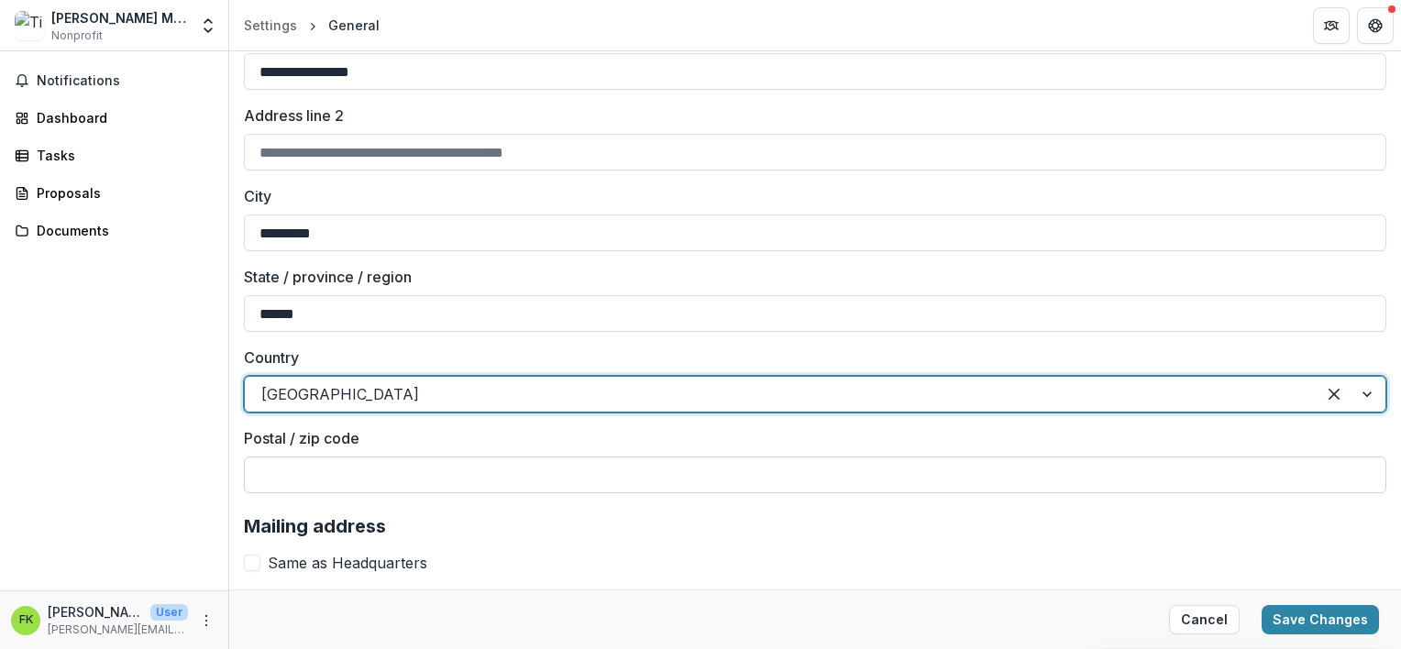
click at [287, 466] on input "Postal / zip code" at bounding box center [815, 475] width 1143 height 37
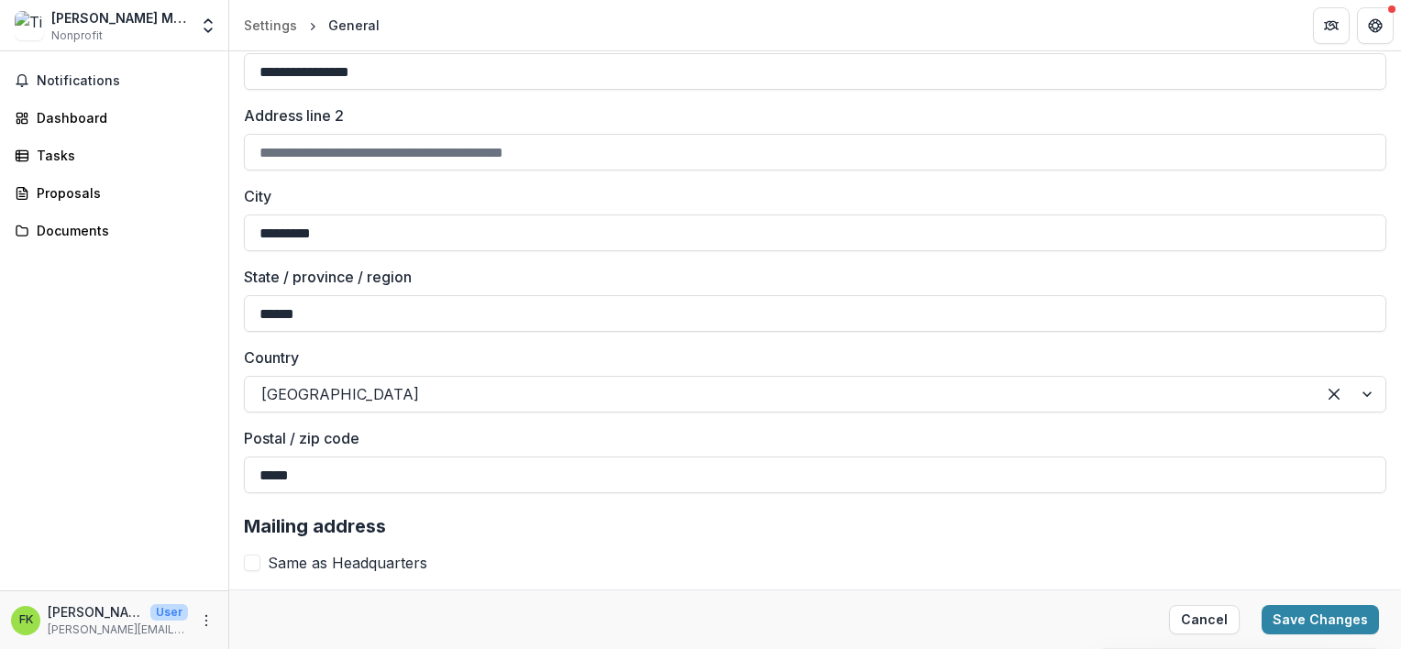
type input "*****"
click at [205, 486] on div "Notifications Dashboard Tasks Proposals Documents" at bounding box center [114, 320] width 228 height 539
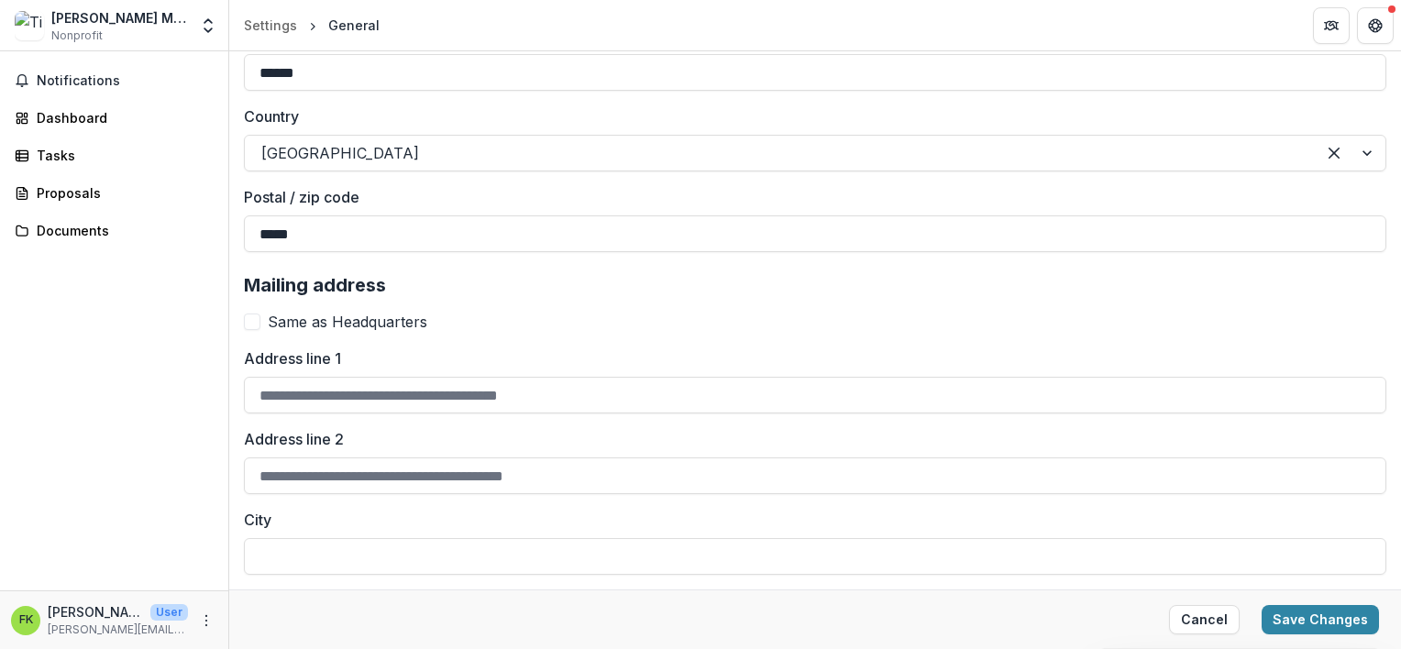
scroll to position [1834, 0]
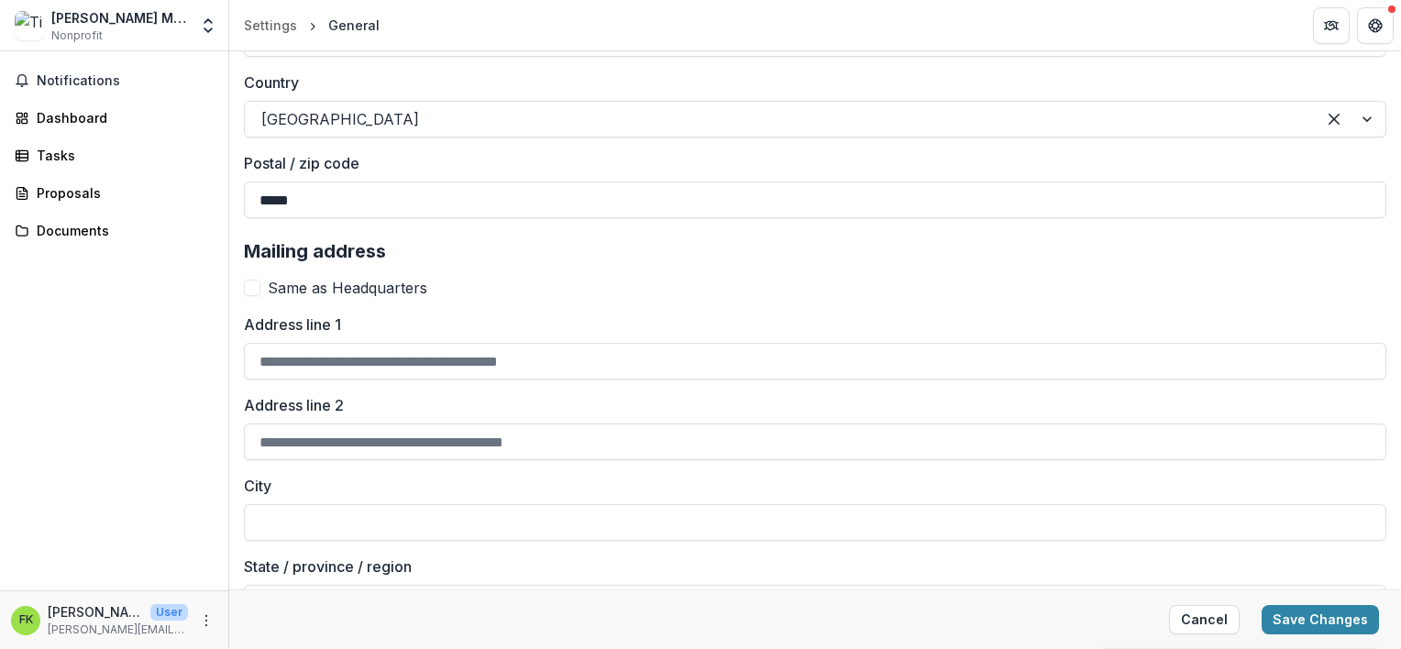
click at [259, 286] on span at bounding box center [252, 288] width 17 height 17
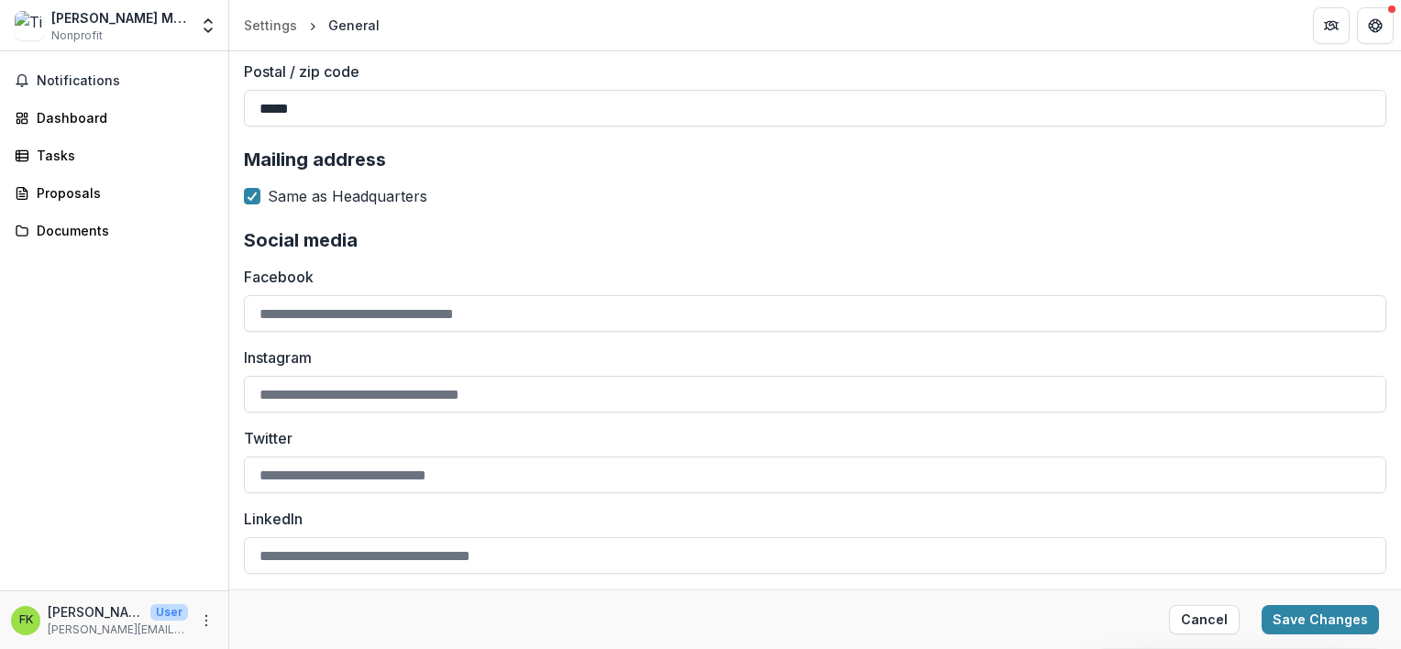
scroll to position [2002, 0]
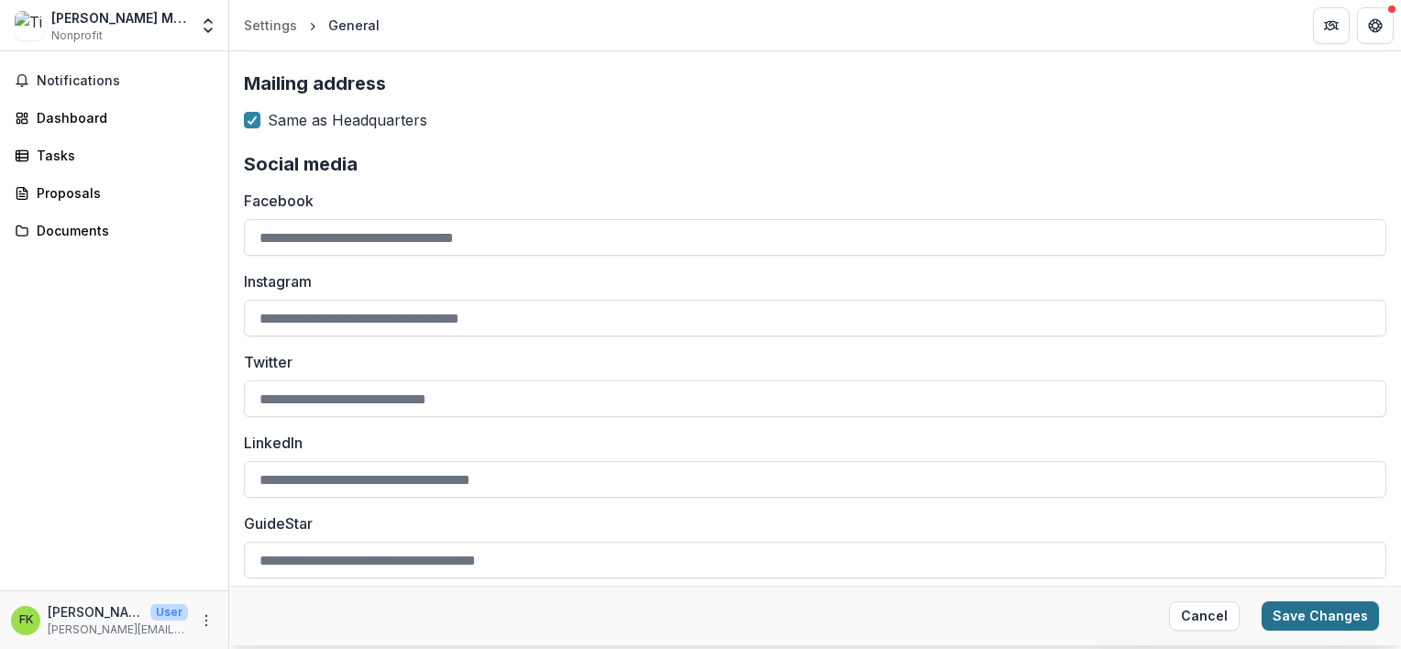
click at [1291, 611] on button "Save Changes" at bounding box center [1320, 616] width 117 height 29
